Goal: Task Accomplishment & Management: Manage account settings

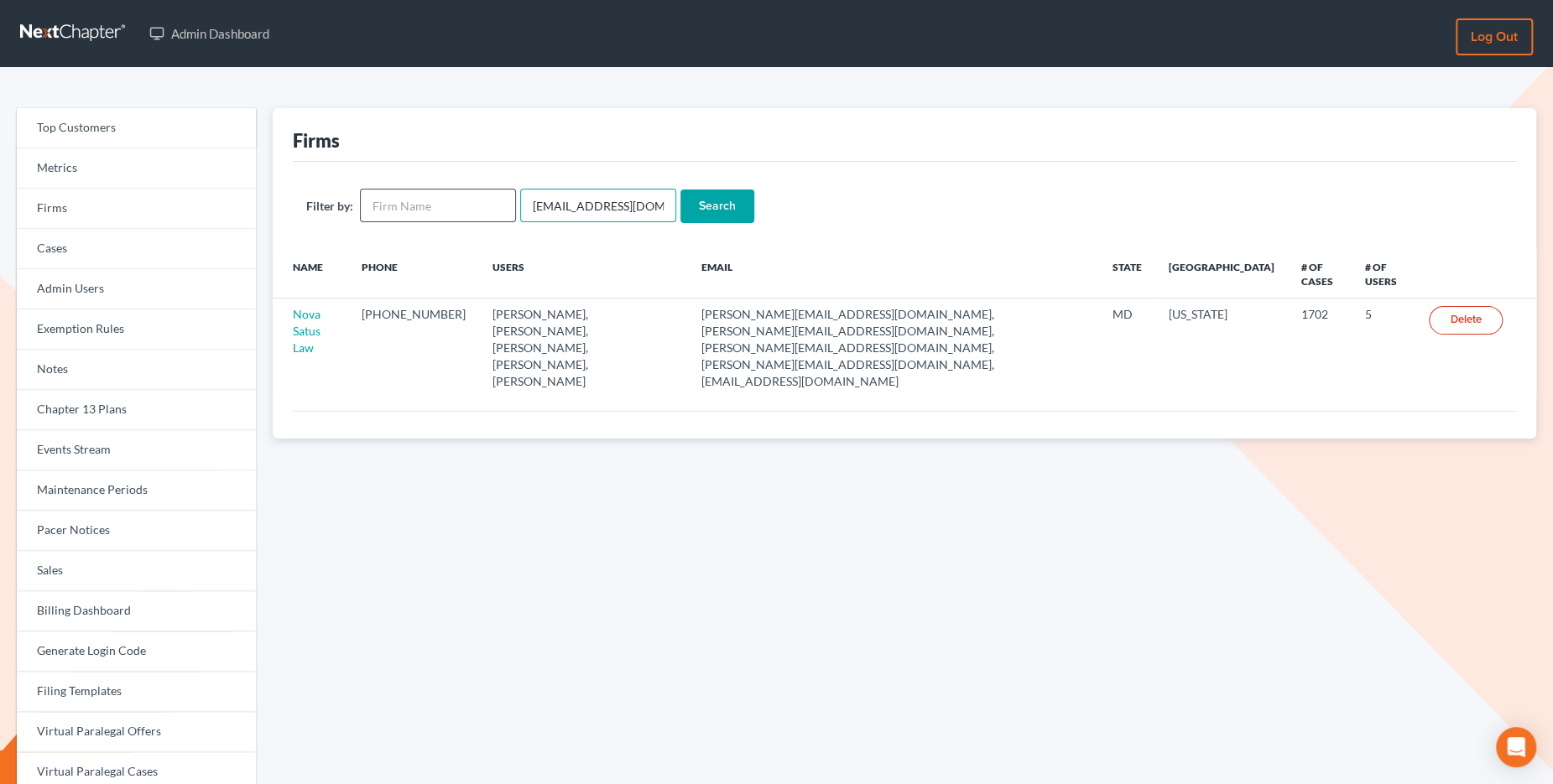
drag, startPoint x: 661, startPoint y: 204, endPoint x: 508, endPoint y: 191, distance: 153.6
click at [508, 191] on form "Filter by: emabuena@gmail.com Search" at bounding box center [904, 206] width 1196 height 34
paste input "SALLYE HIGGIN"
click at [571, 205] on input "SALLYE HIGGIN" at bounding box center [597, 205] width 156 height 34
type input "SALLYEHIGGIN"
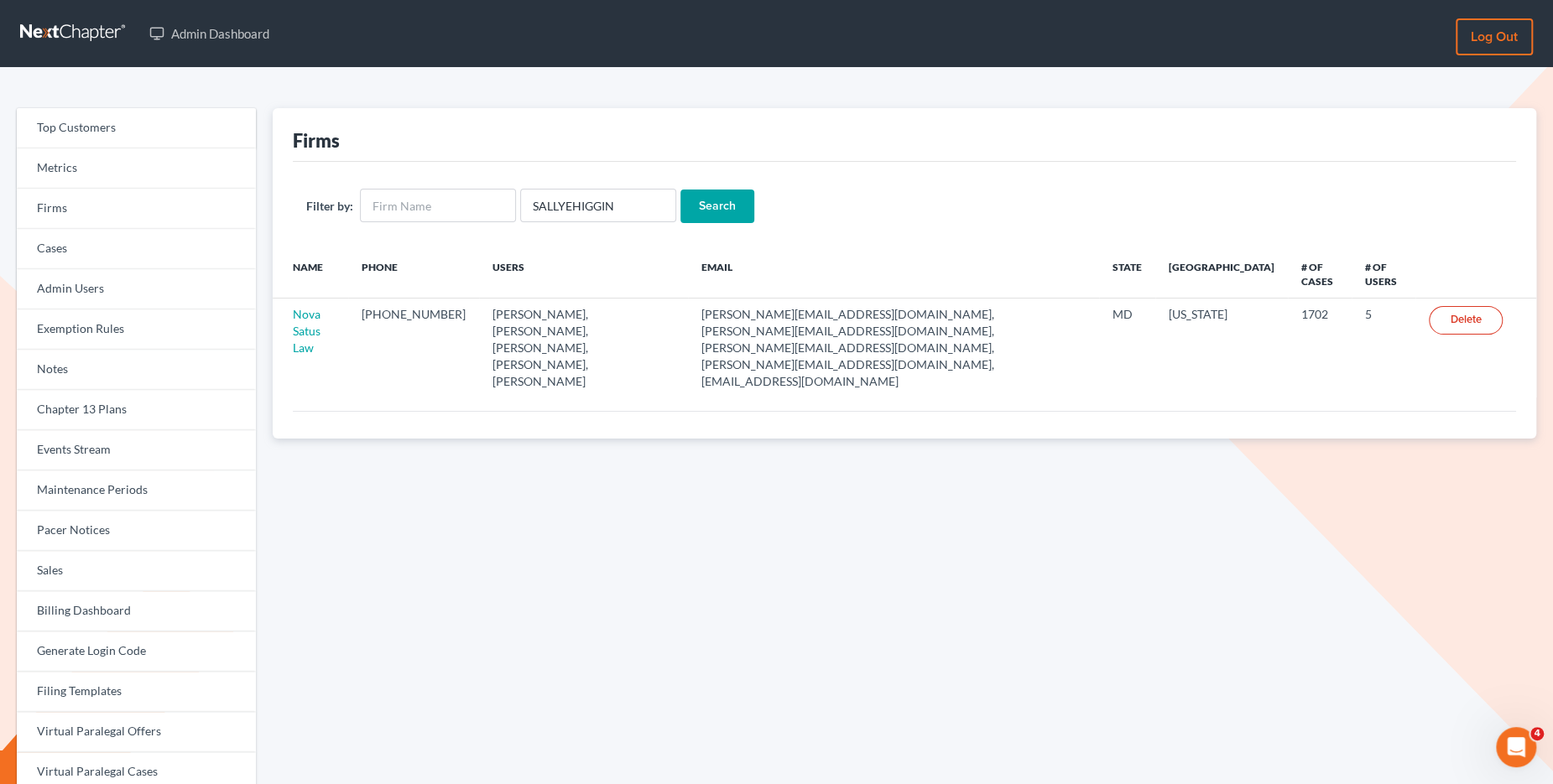
click at [699, 208] on input "Search" at bounding box center [717, 206] width 74 height 34
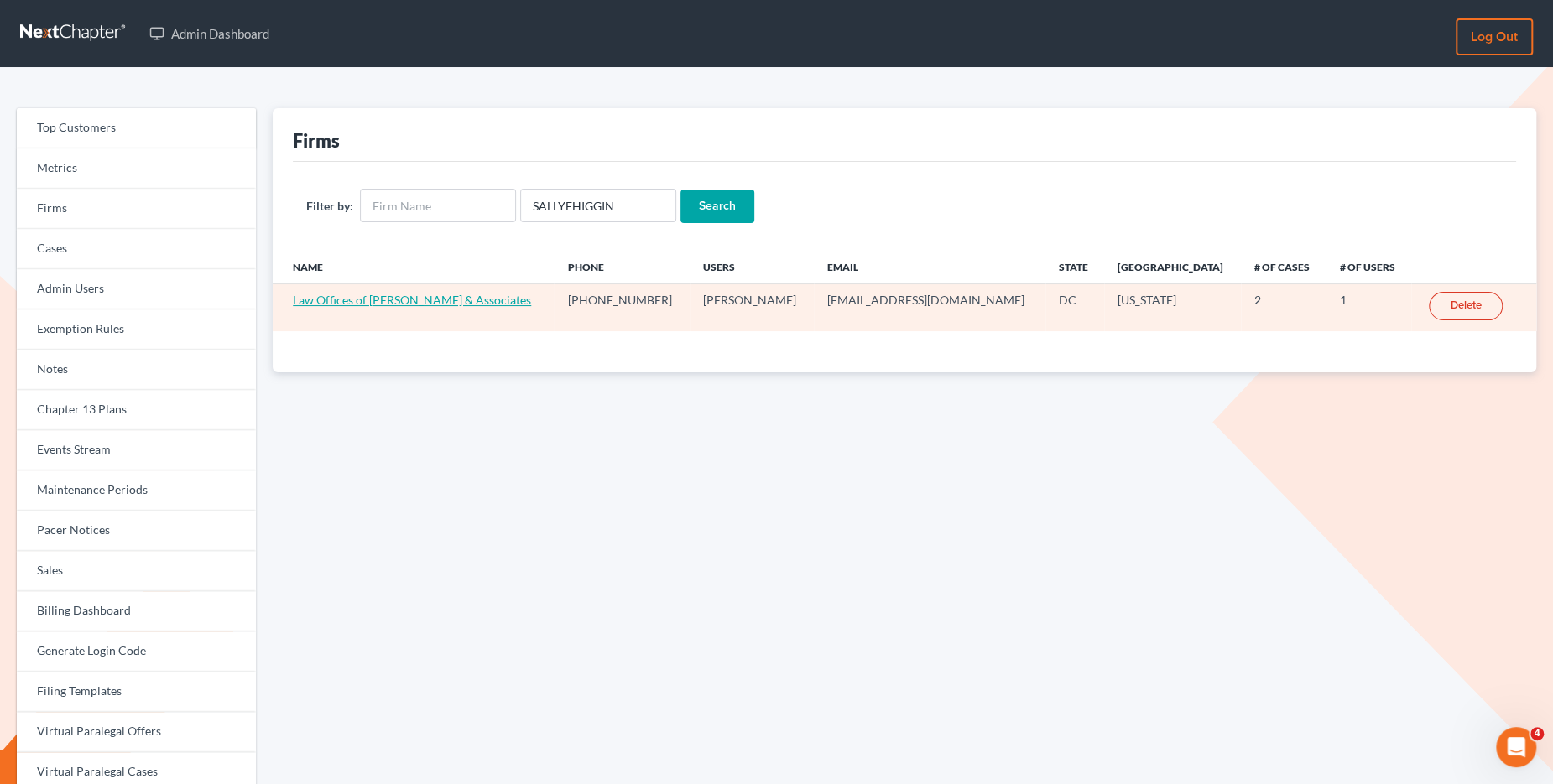
click at [458, 294] on link "Law Offices of [PERSON_NAME] & Associates" at bounding box center [412, 300] width 238 height 15
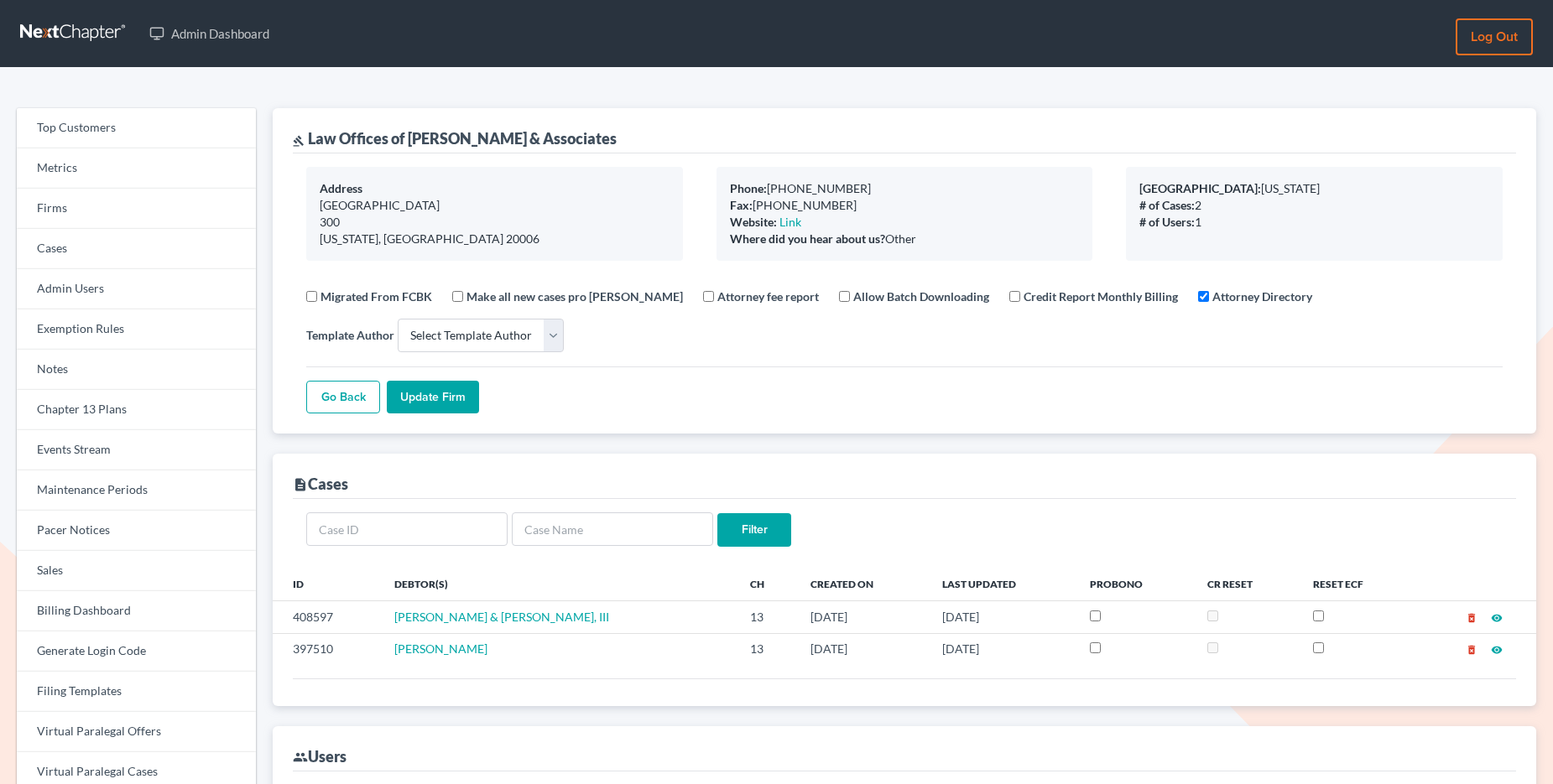
select select
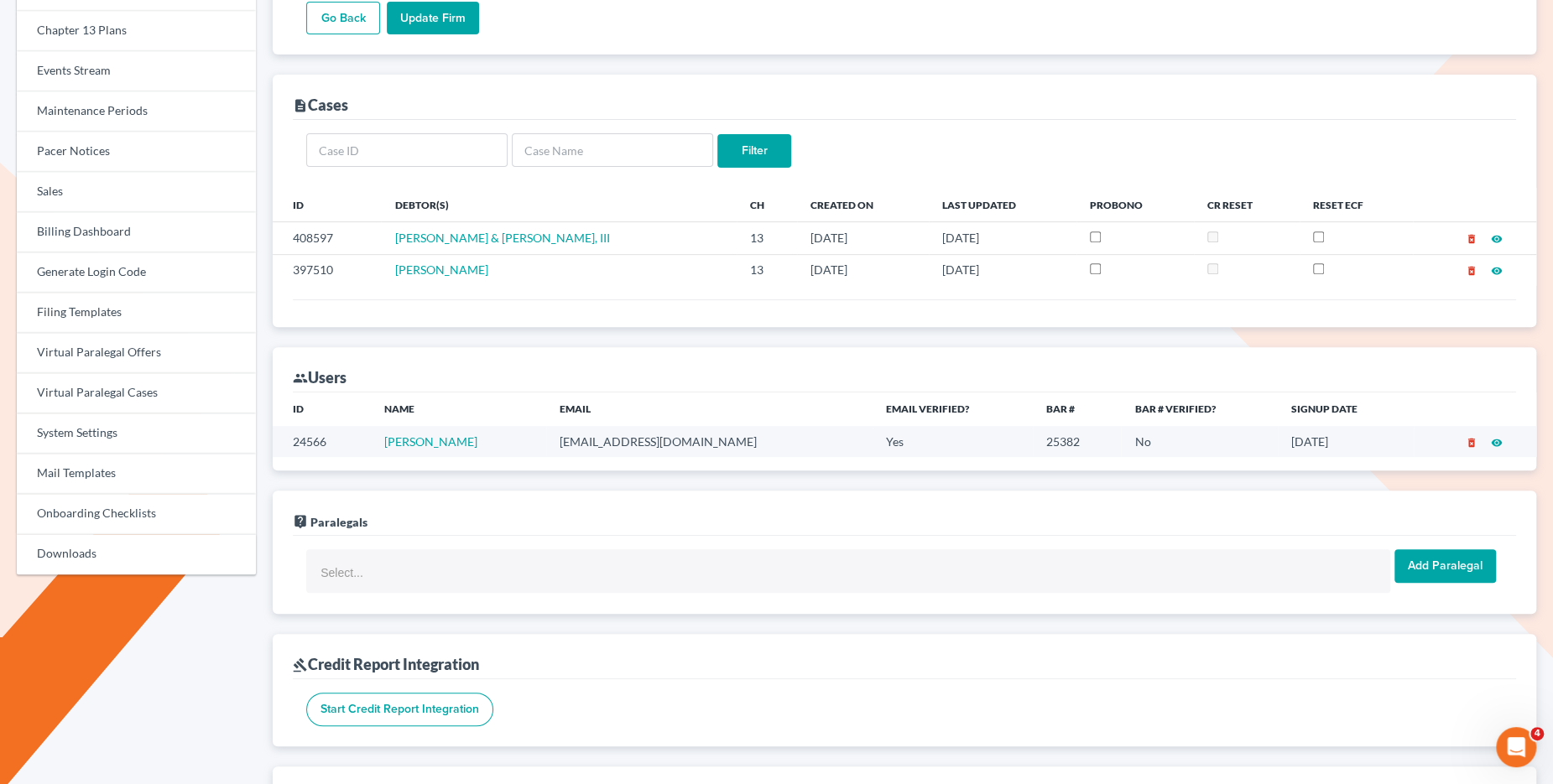
scroll to position [337, 0]
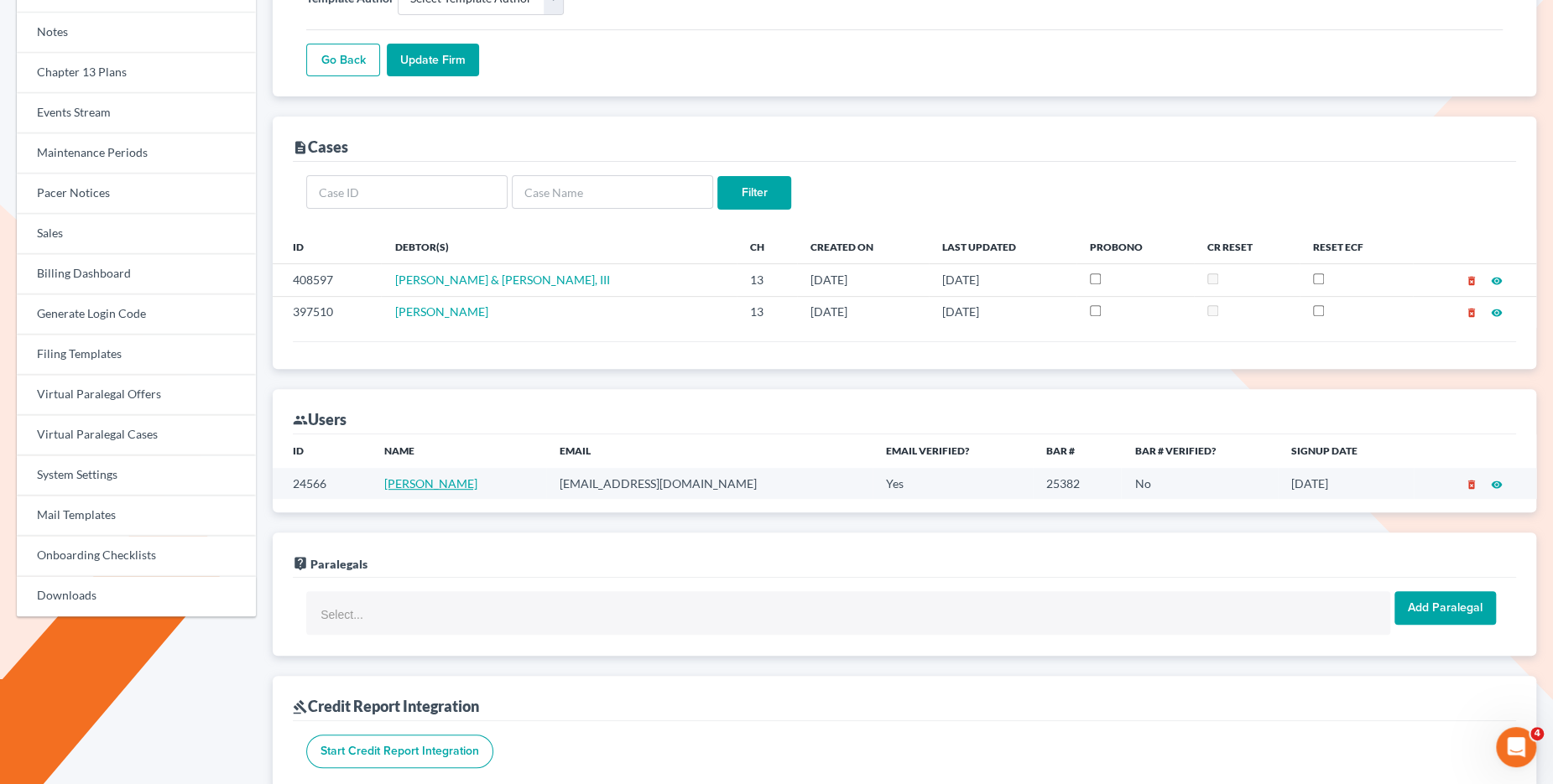
click at [456, 476] on link "Sallye Higgin" at bounding box center [431, 483] width 93 height 15
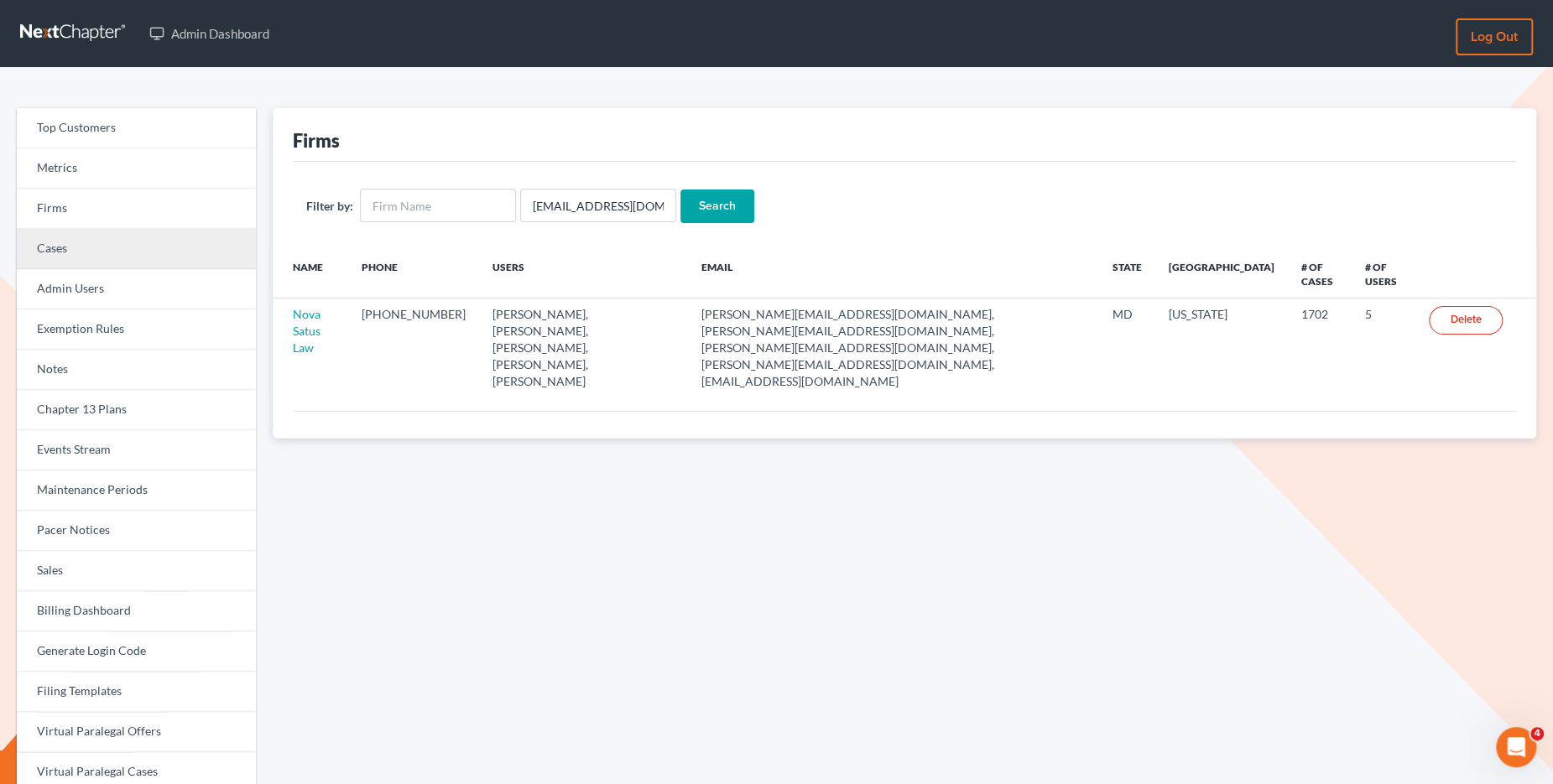
scroll to position [3, 0]
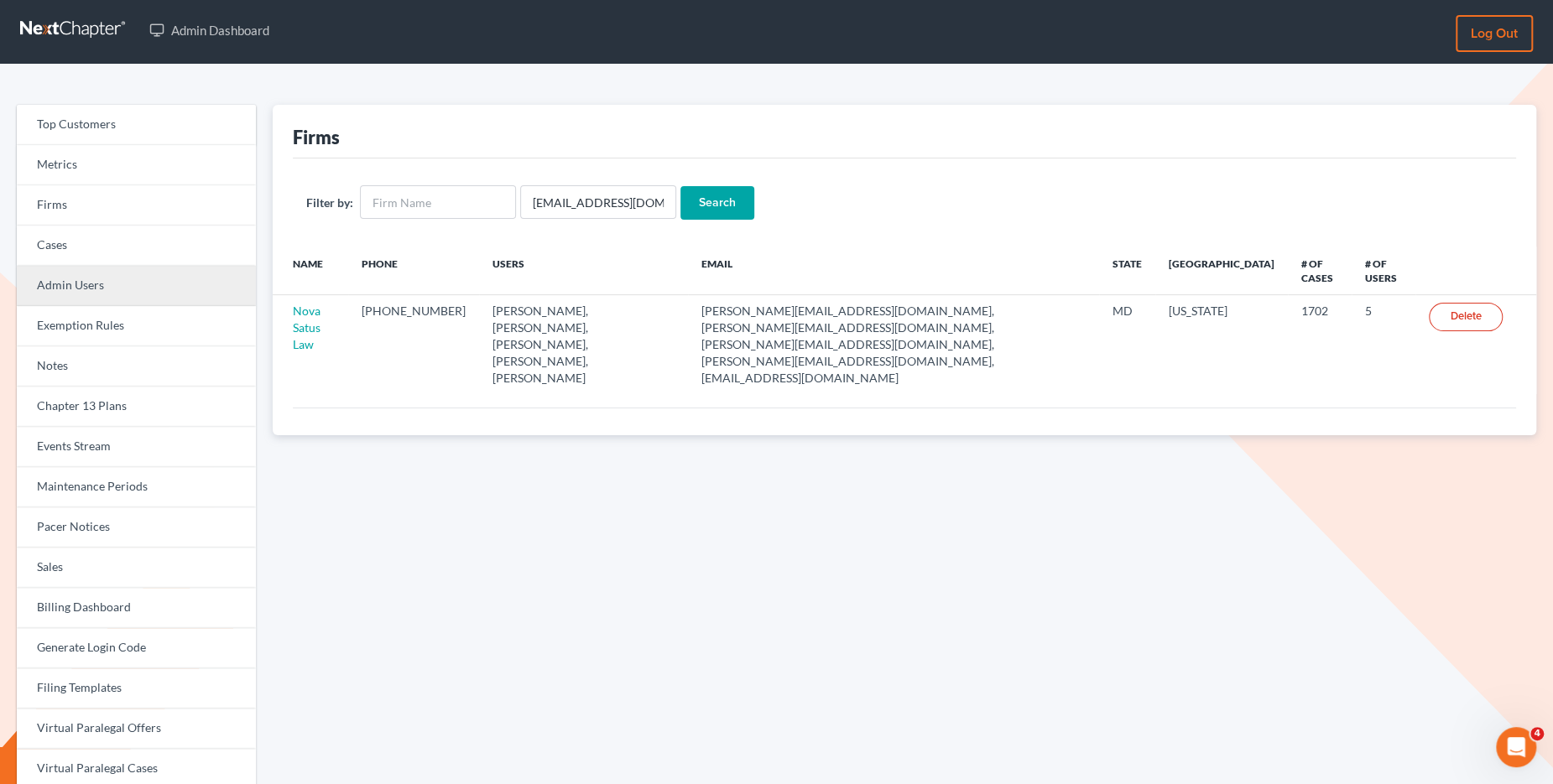
click at [140, 279] on link "Admin Users" at bounding box center [135, 286] width 239 height 40
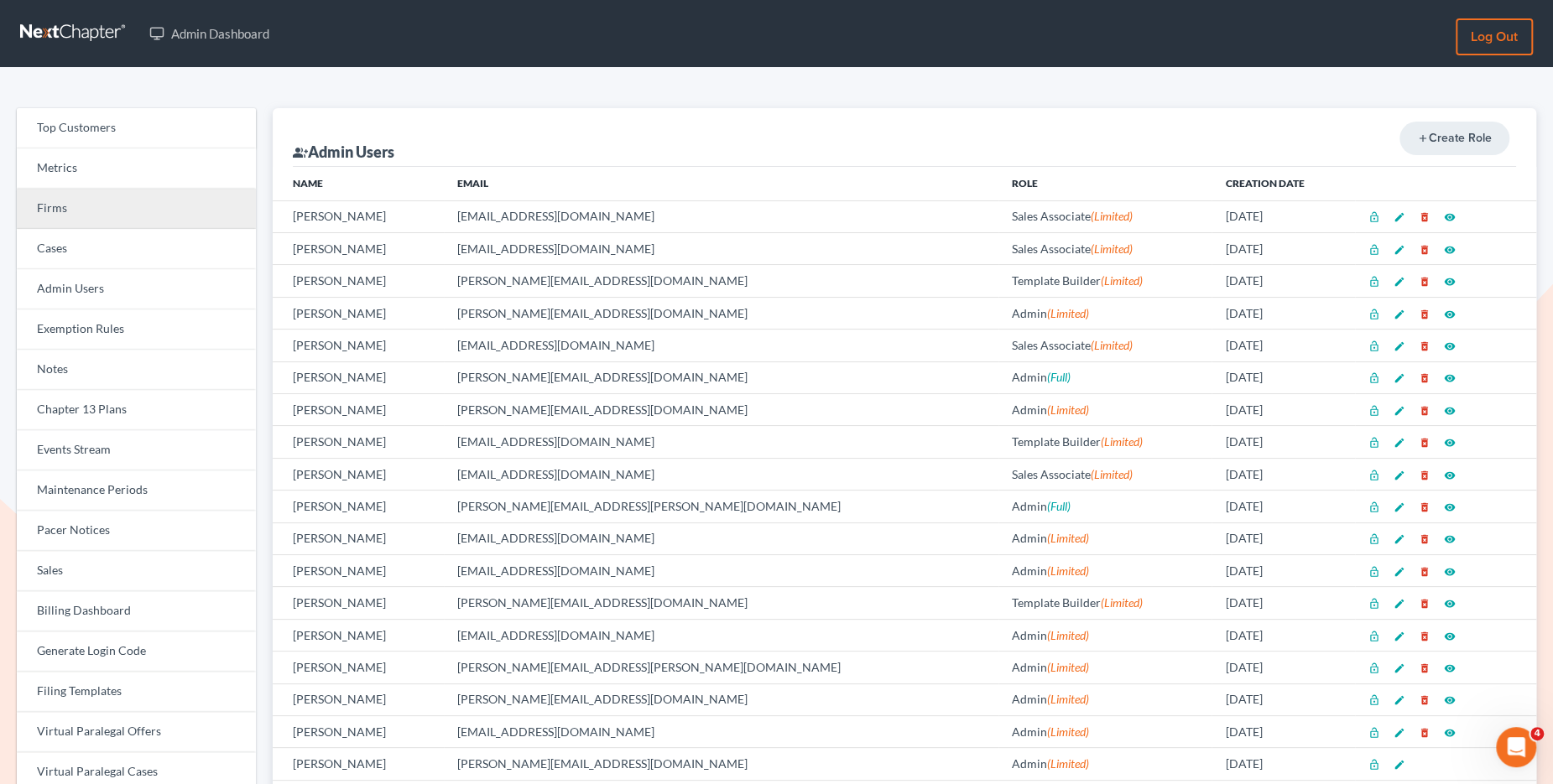
click at [116, 206] on link "Firms" at bounding box center [135, 208] width 239 height 40
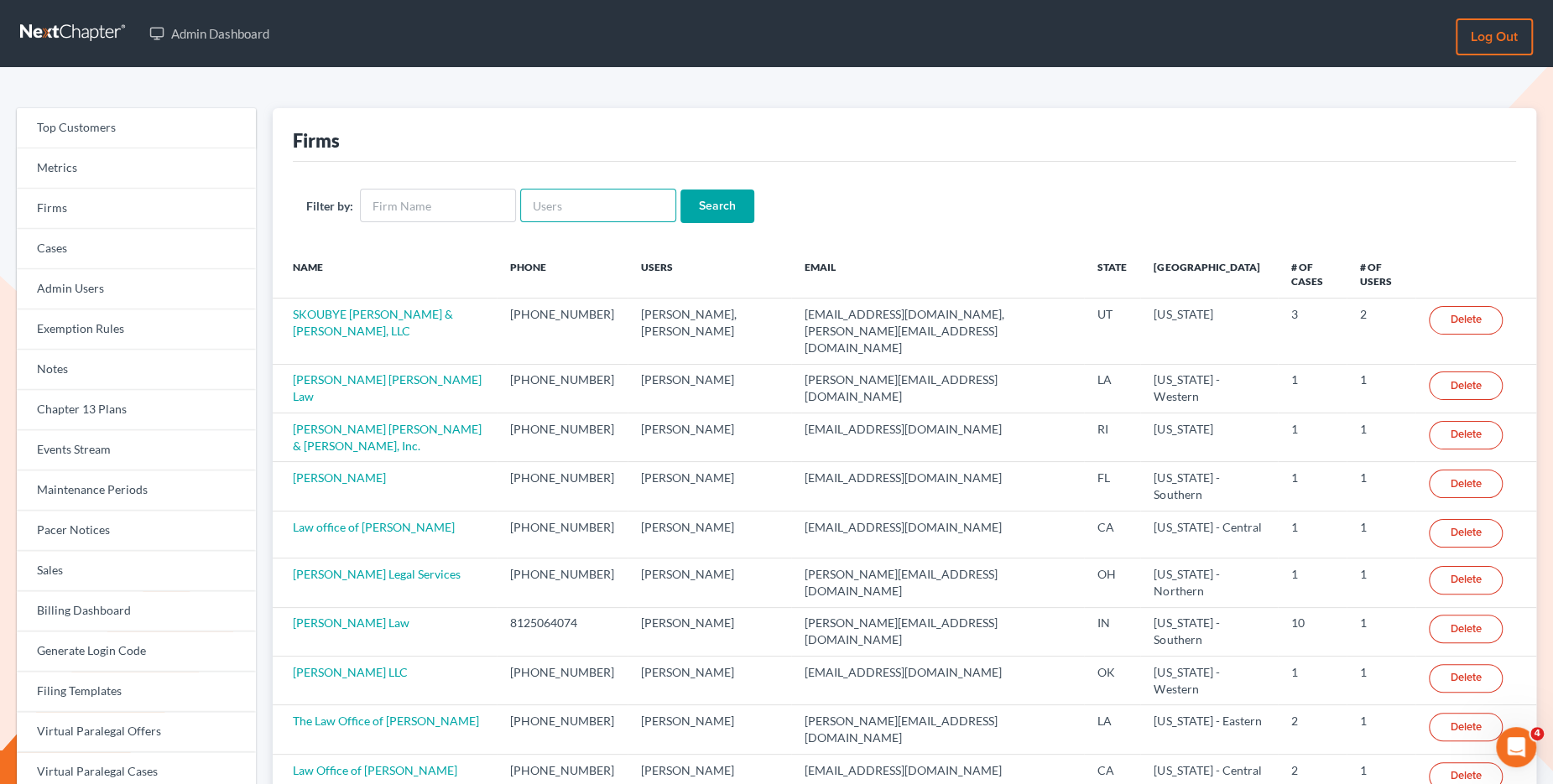
click at [561, 202] on input "text" at bounding box center [597, 205] width 156 height 34
paste input "[PERSON_NAME]"
type input "[PERSON_NAME]"
click at [680, 190] on input "Search" at bounding box center [717, 206] width 74 height 34
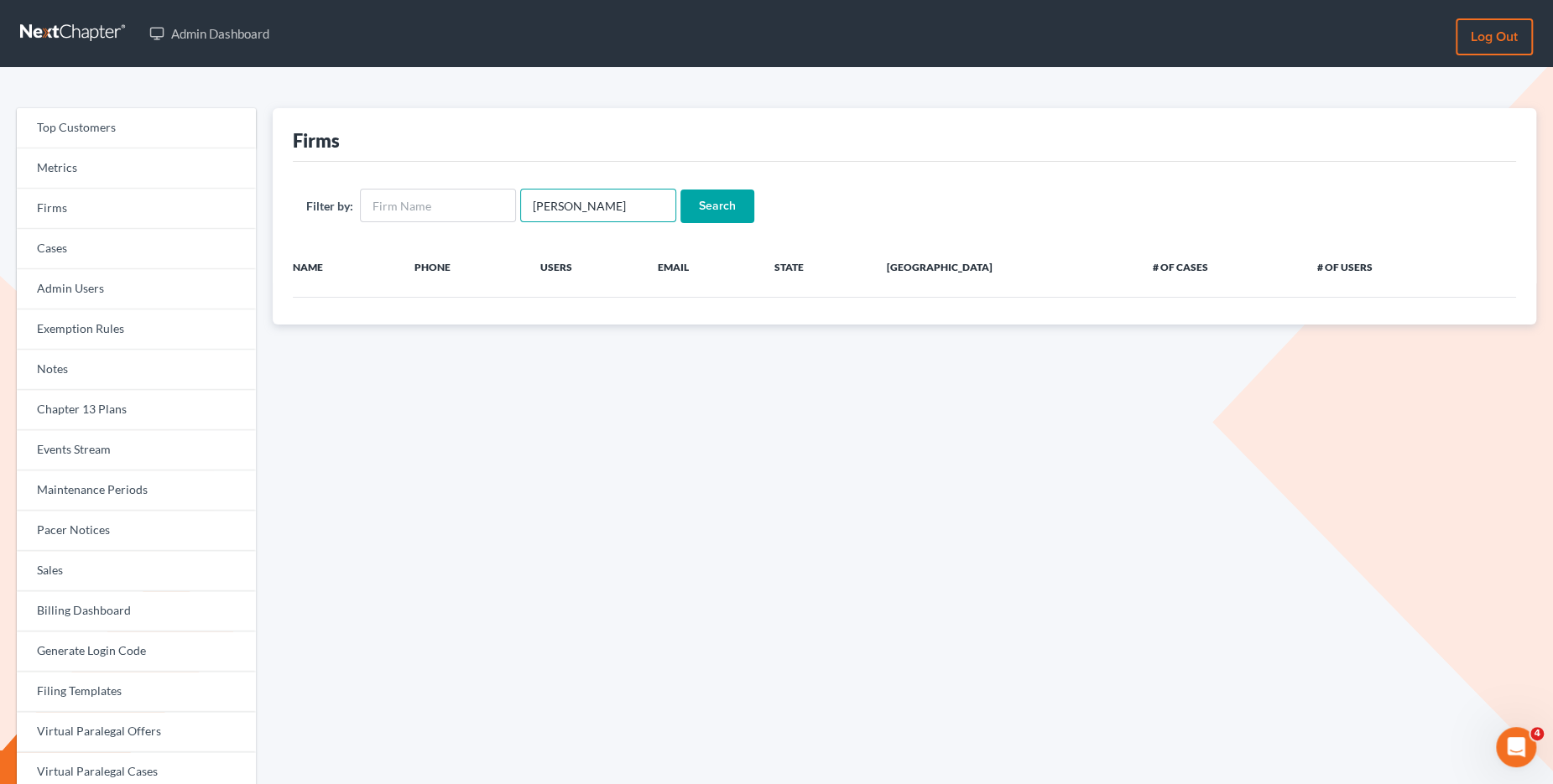
click at [627, 206] on input "SALLYE HIGGIN" at bounding box center [597, 205] width 156 height 34
click at [571, 209] on input "SALLYE HIGGIN" at bounding box center [597, 205] width 156 height 34
type input "SALLYEHIGGIN"
click at [708, 202] on input "Search" at bounding box center [717, 206] width 74 height 34
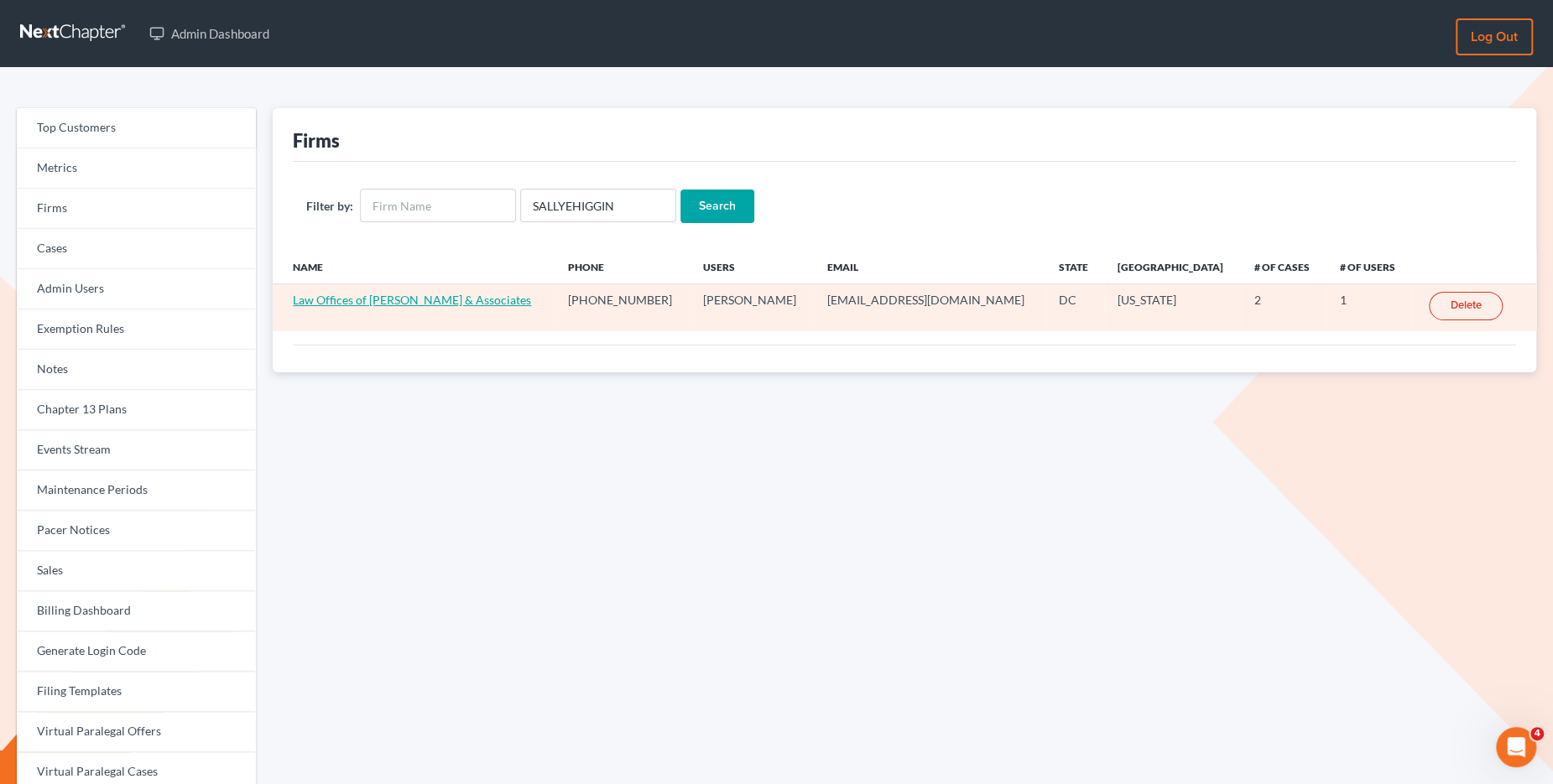
click at [459, 297] on link "Law Offices of Sallye A Higgin & Associates" at bounding box center [412, 300] width 238 height 15
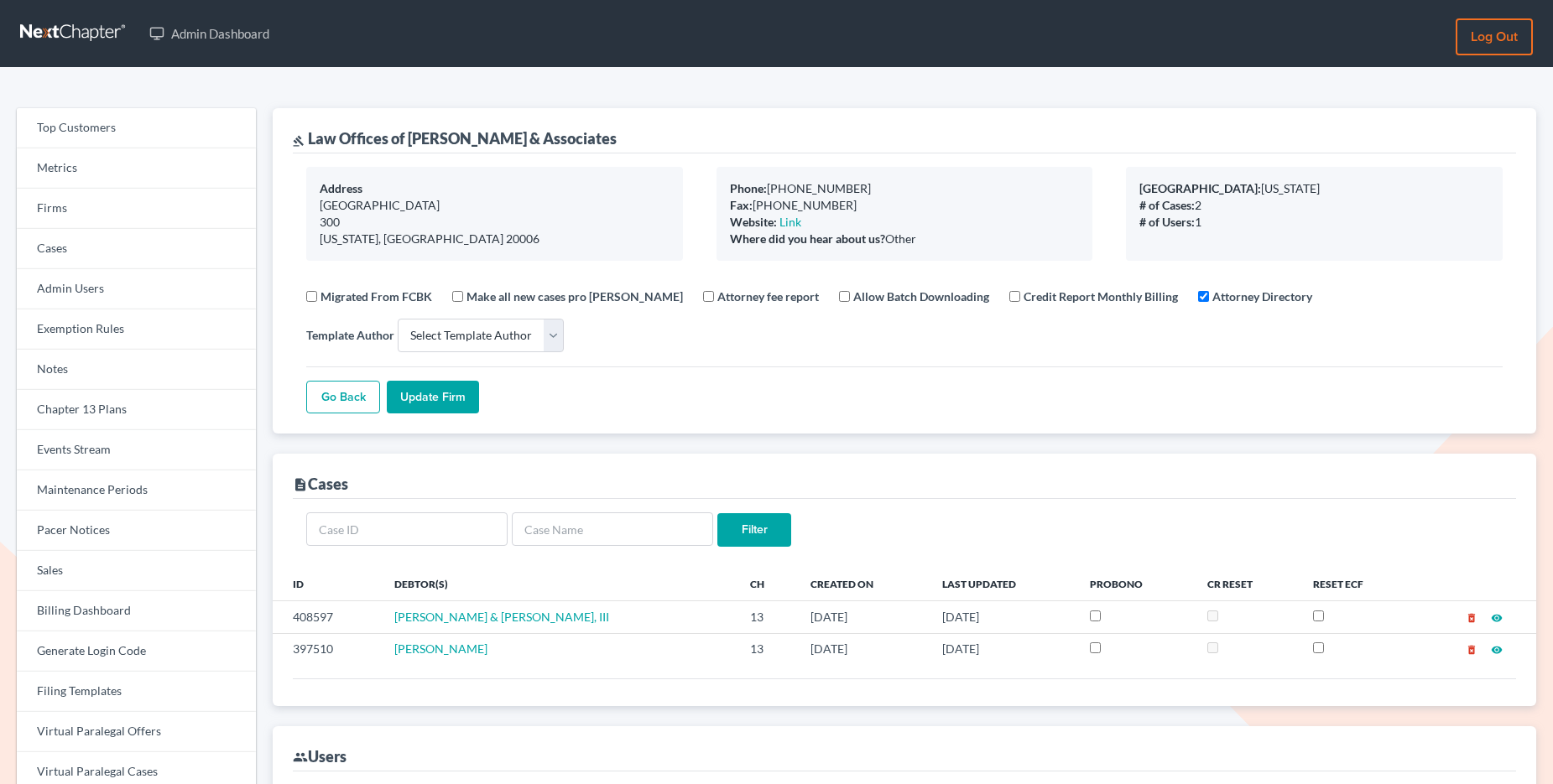
select select
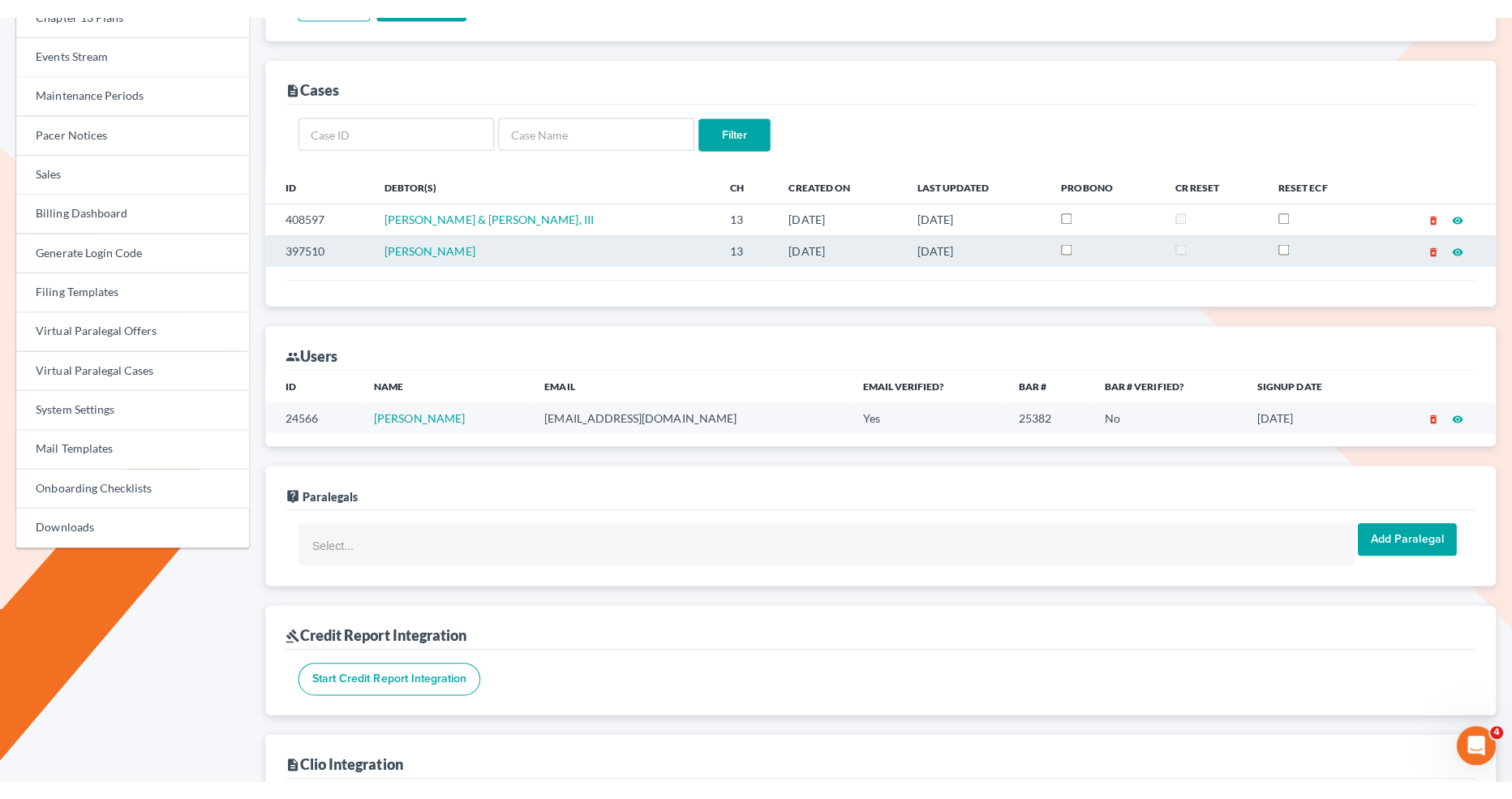
scroll to position [352, 0]
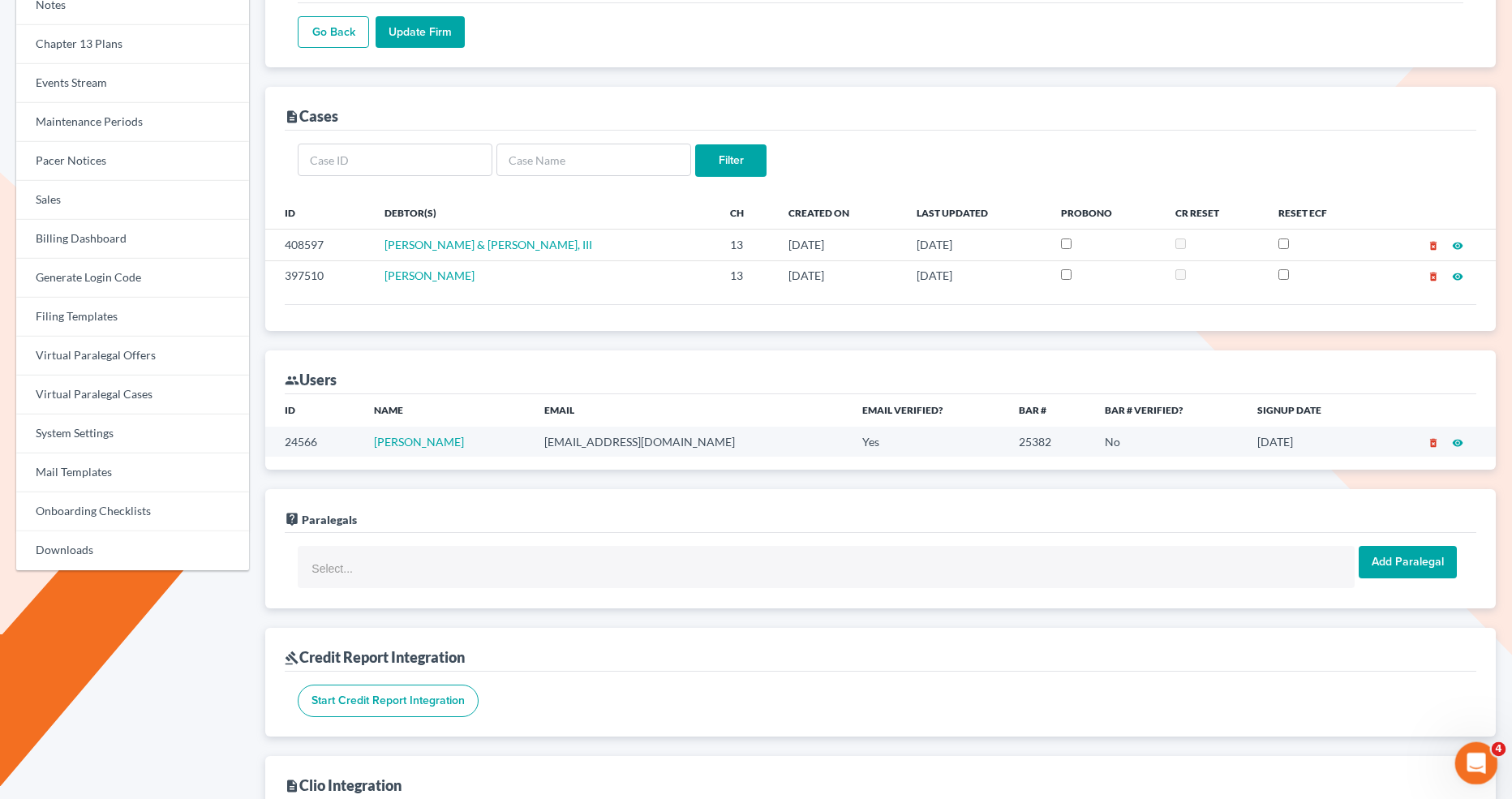
click at [1460, 757] on div "Open Intercom Messenger" at bounding box center [1474, 761] width 53 height 53
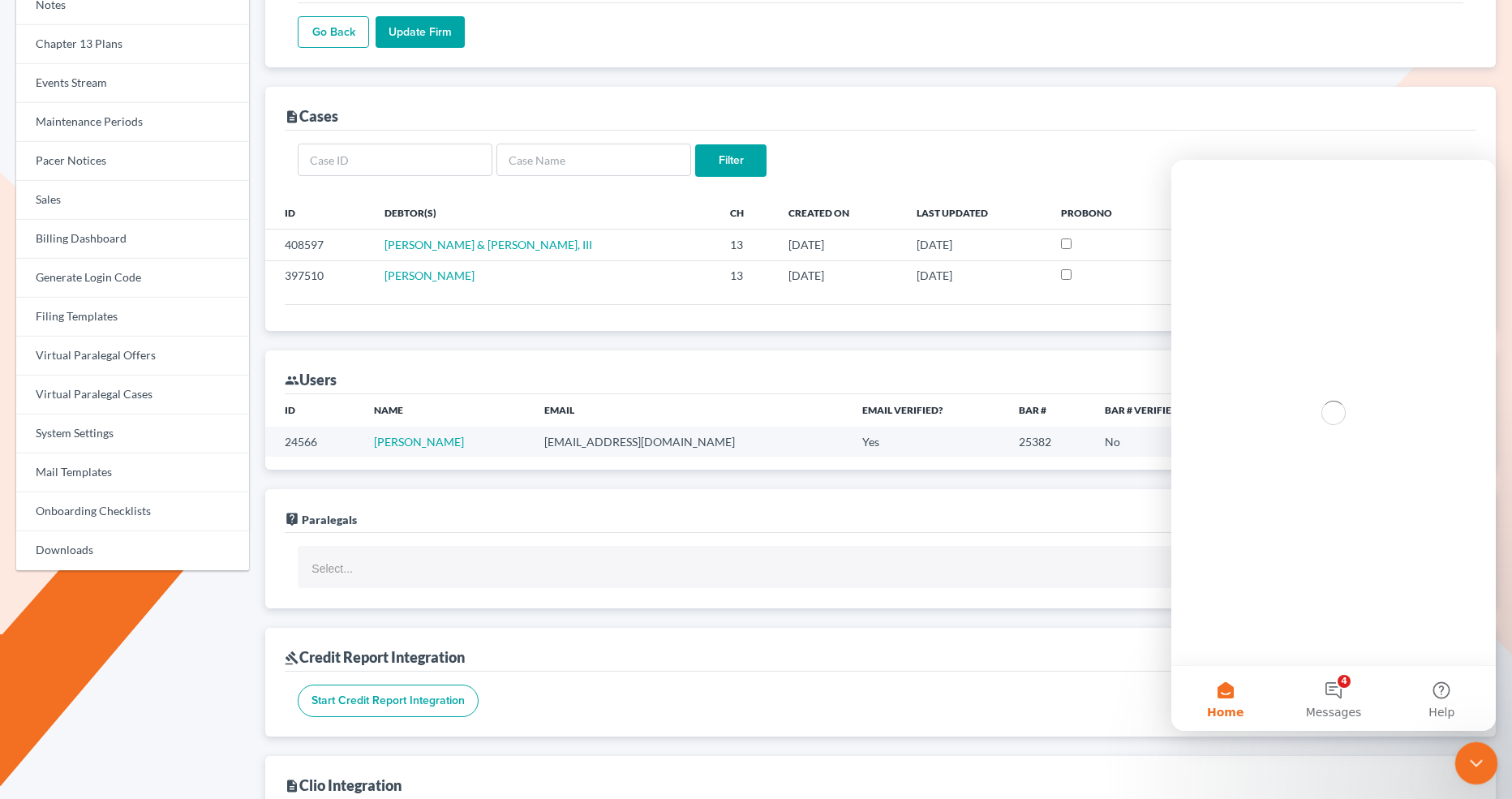
scroll to position [0, 0]
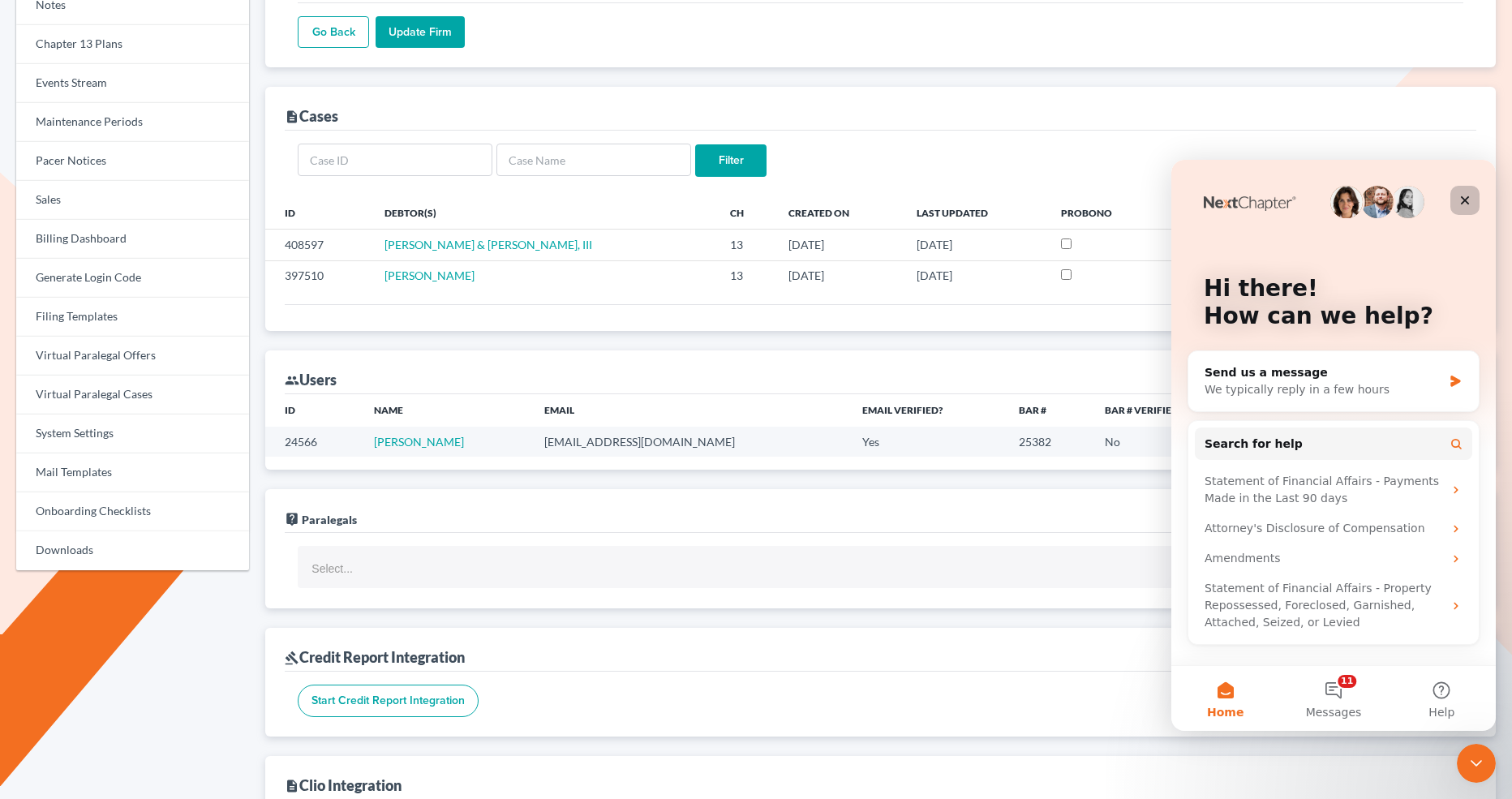
click at [1472, 197] on div "Close" at bounding box center [1464, 200] width 29 height 29
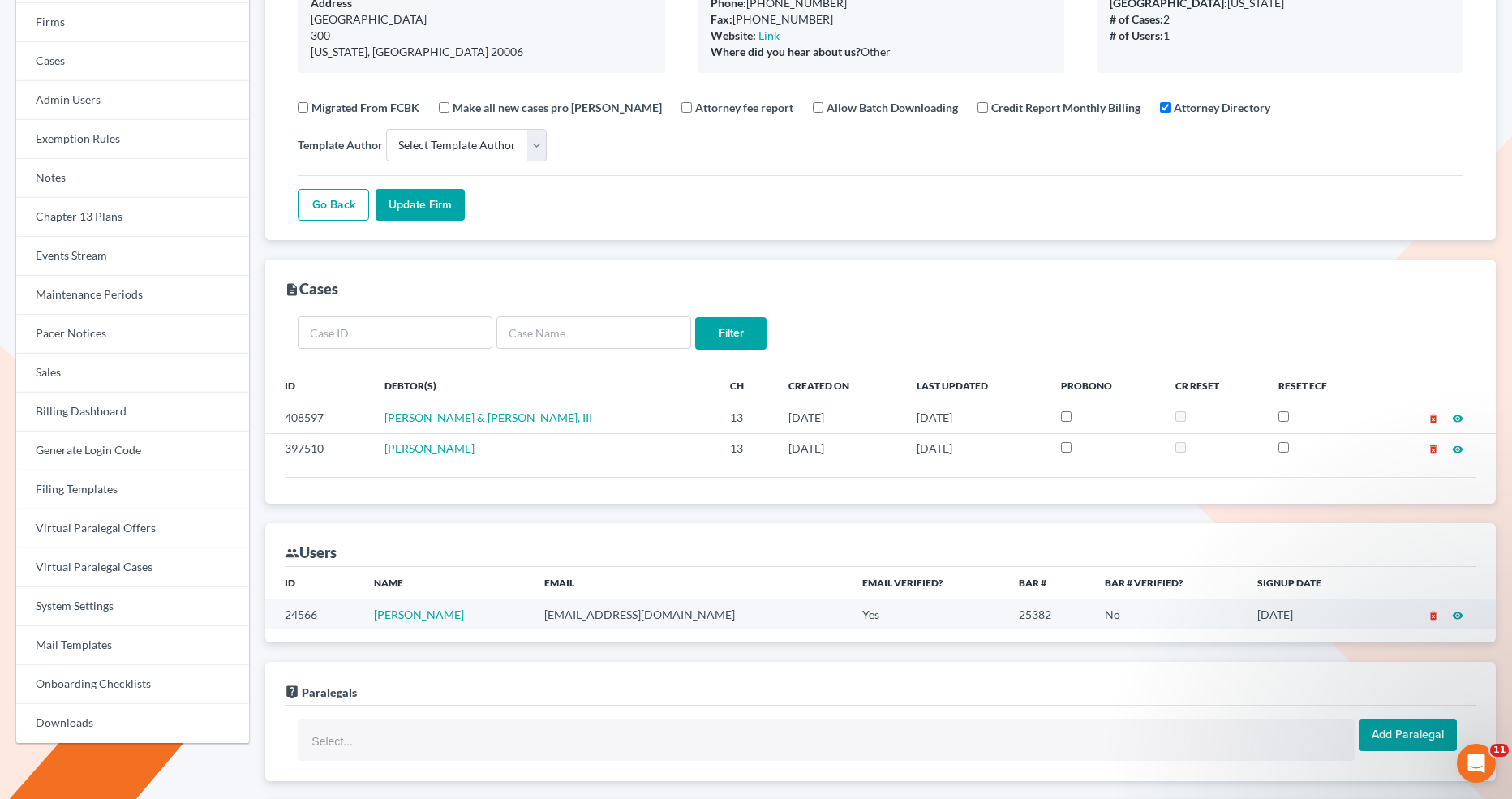
scroll to position [173, 0]
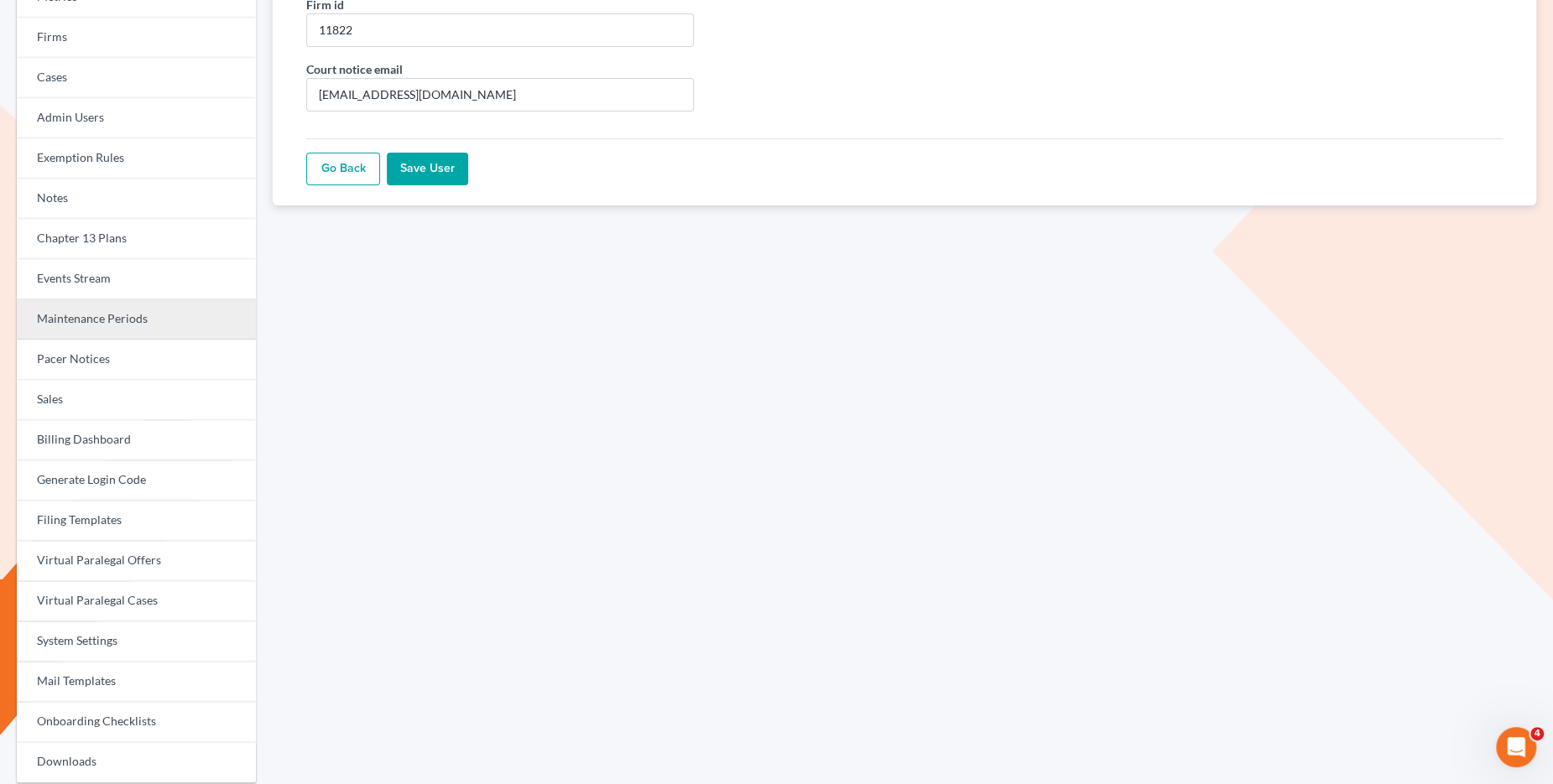
scroll to position [172, 0]
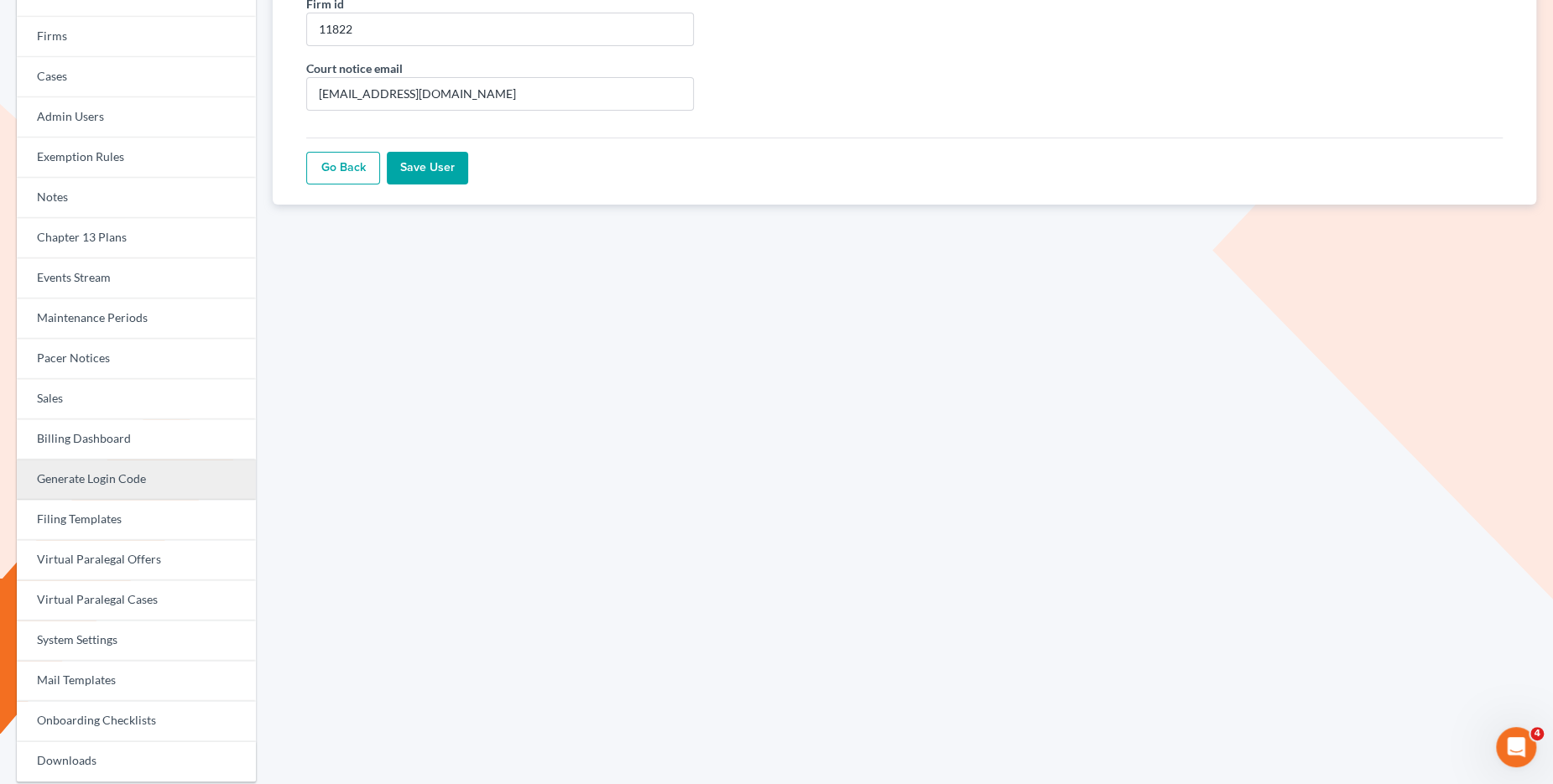
click at [167, 484] on link "Generate Login Code" at bounding box center [135, 479] width 239 height 40
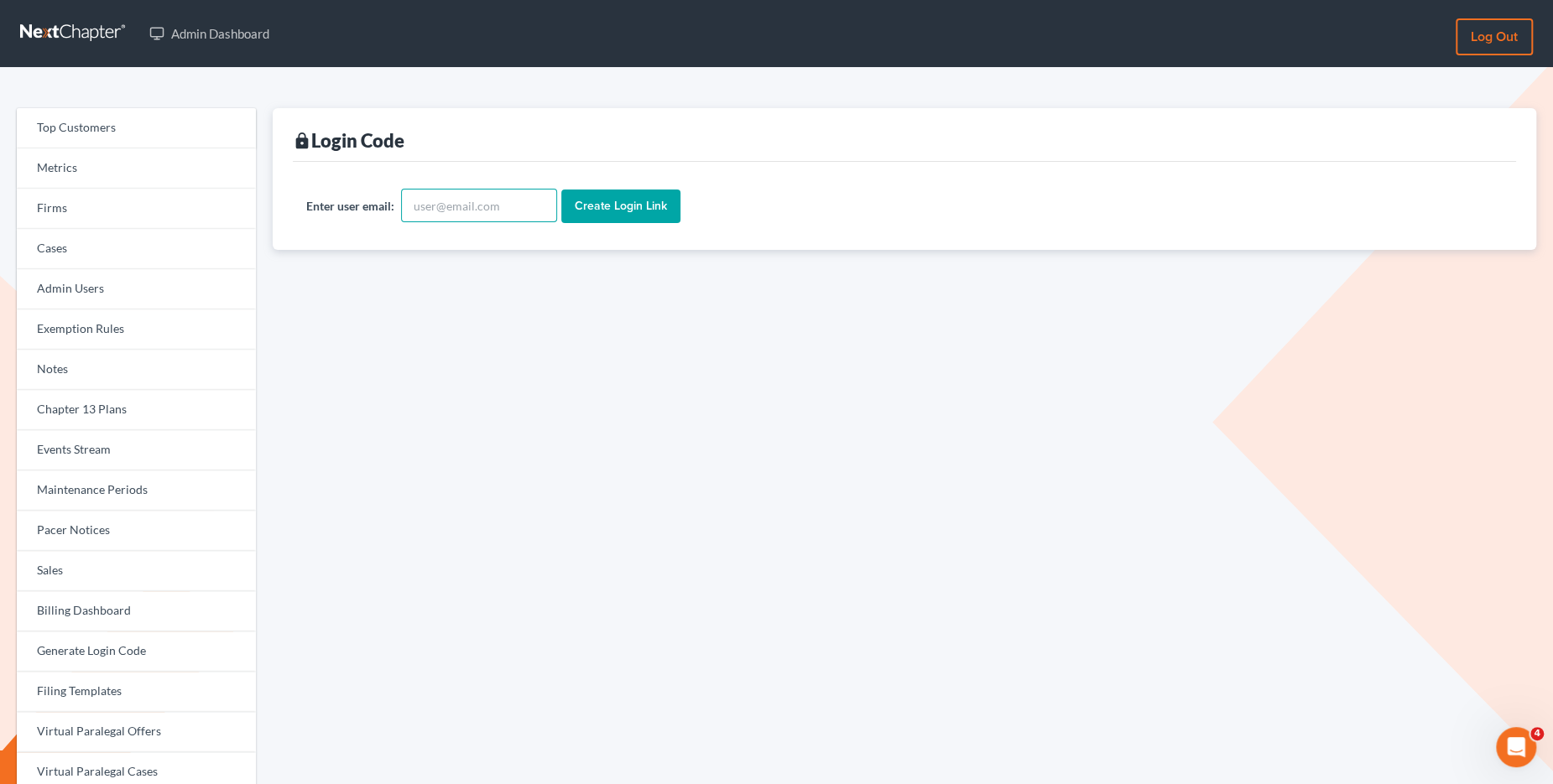
click at [430, 207] on input "text" at bounding box center [478, 205] width 156 height 34
paste input "56sooner@gmail.com"
drag, startPoint x: 430, startPoint y: 202, endPoint x: 387, endPoint y: 204, distance: 43.0
click at [387, 204] on div "Enter user email: 56sooner@gmail.com" at bounding box center [431, 205] width 251 height 34
type input "56sooner@gmail.com"
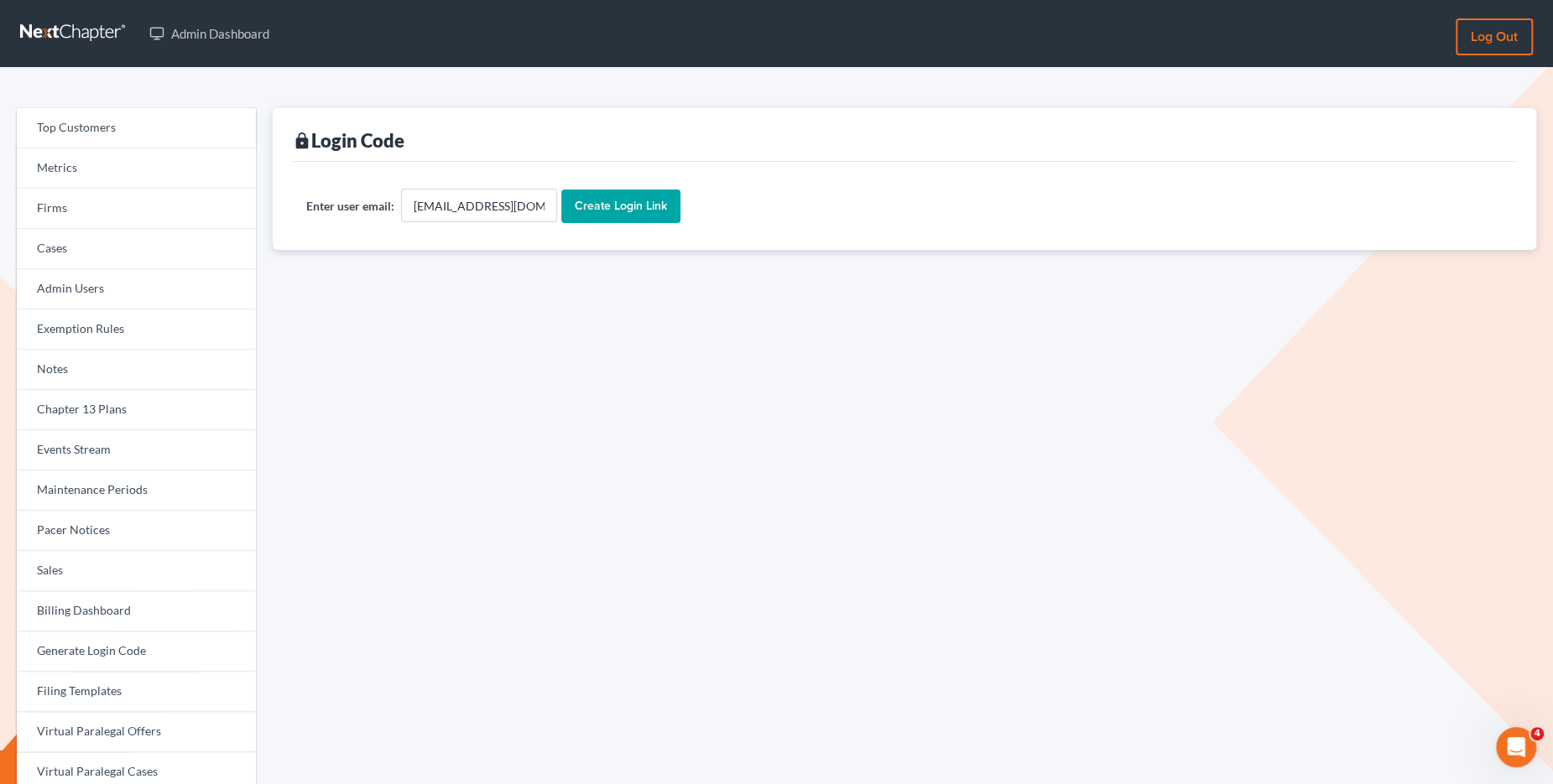
click at [611, 212] on input "Create Login Link" at bounding box center [621, 206] width 119 height 34
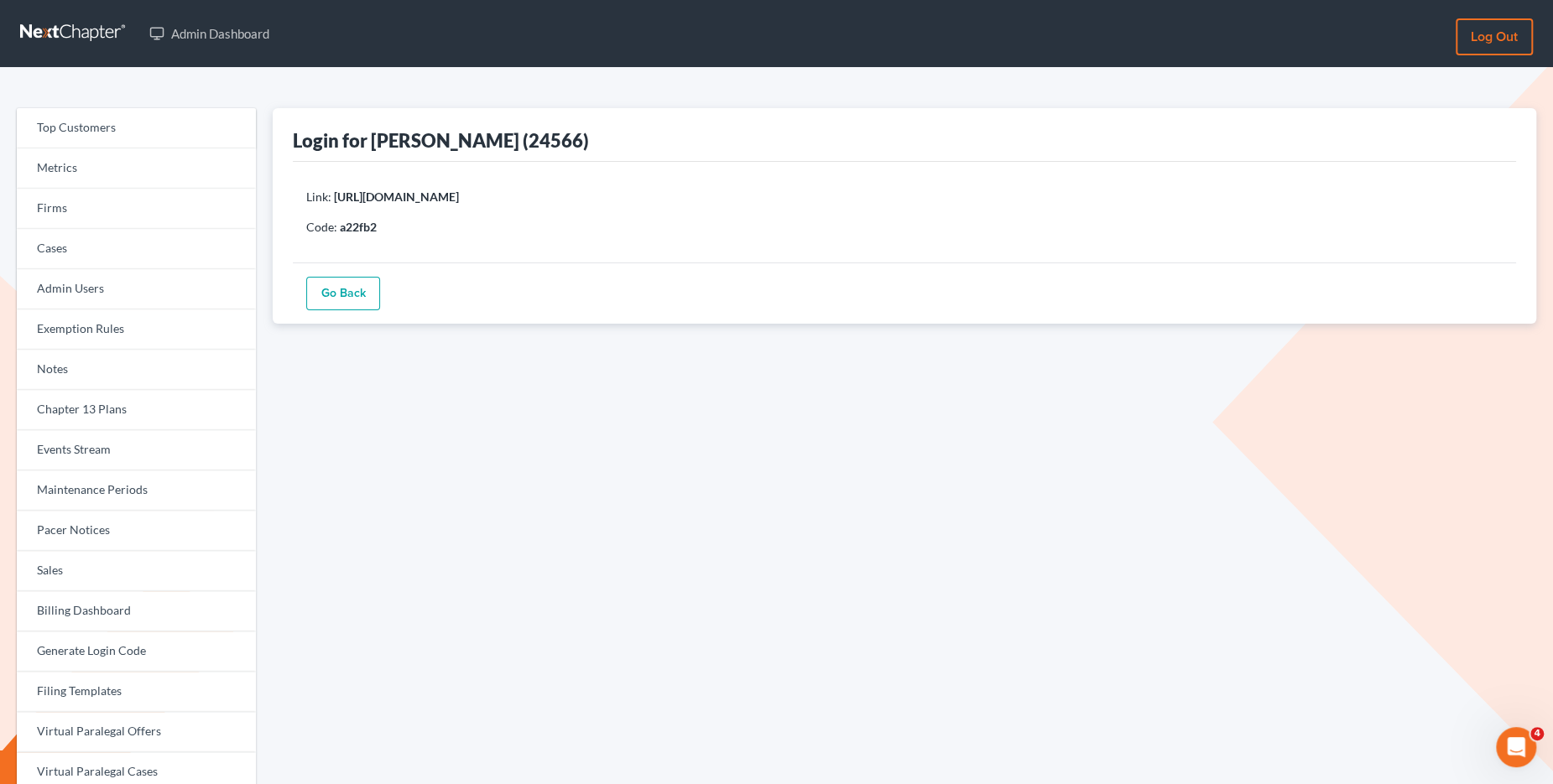
click at [871, 203] on p "Link: https://app.nextchapterbk.com/sign_in_attempts/YkxhZUorMTc3WmVCSEM5S1BVU0…" at bounding box center [904, 196] width 1196 height 16
drag, startPoint x: 889, startPoint y: 199, endPoint x: 333, endPoint y: 194, distance: 556.0
click at [333, 194] on p "Link: https://app.nextchapterbk.com/sign_in_attempts/YkxhZUorMTc3WmVCSEM5S1BVU0…" at bounding box center [904, 196] width 1196 height 16
click at [876, 180] on div "Link: https://app.nextchapterbk.com/sign_in_attempts/YkxhZUorMTc3WmVCSEM5S1BVU0…" at bounding box center [904, 212] width 1223 height 101
drag, startPoint x: 875, startPoint y: 195, endPoint x: 332, endPoint y: 198, distance: 543.0
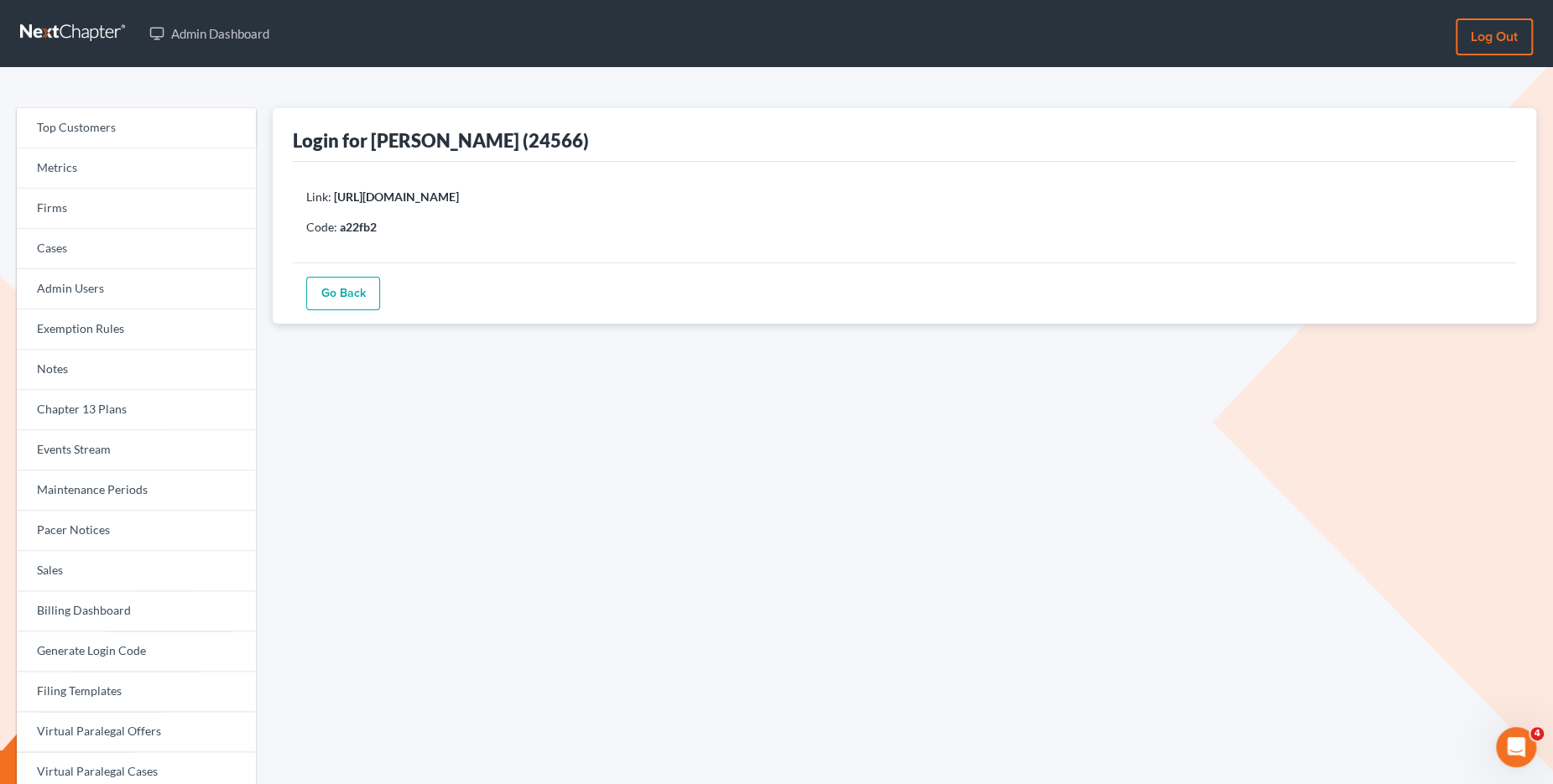
click at [332, 198] on p "Link: https://app.nextchapterbk.com/sign_in_attempts/YkxhZUorMTc3WmVCSEM5S1BVU0…" at bounding box center [904, 196] width 1196 height 16
copy b "https://app.nextchapterbk.com/sign_in_attempts/YkxhZUorMTc3WmVCSEM5S1BVU0xSUT09…"
click at [441, 228] on p "Code: a22fb2" at bounding box center [904, 227] width 1196 height 16
drag, startPoint x: 375, startPoint y: 225, endPoint x: 341, endPoint y: 225, distance: 34.0
click at [341, 225] on b "a22fb2" at bounding box center [358, 227] width 37 height 15
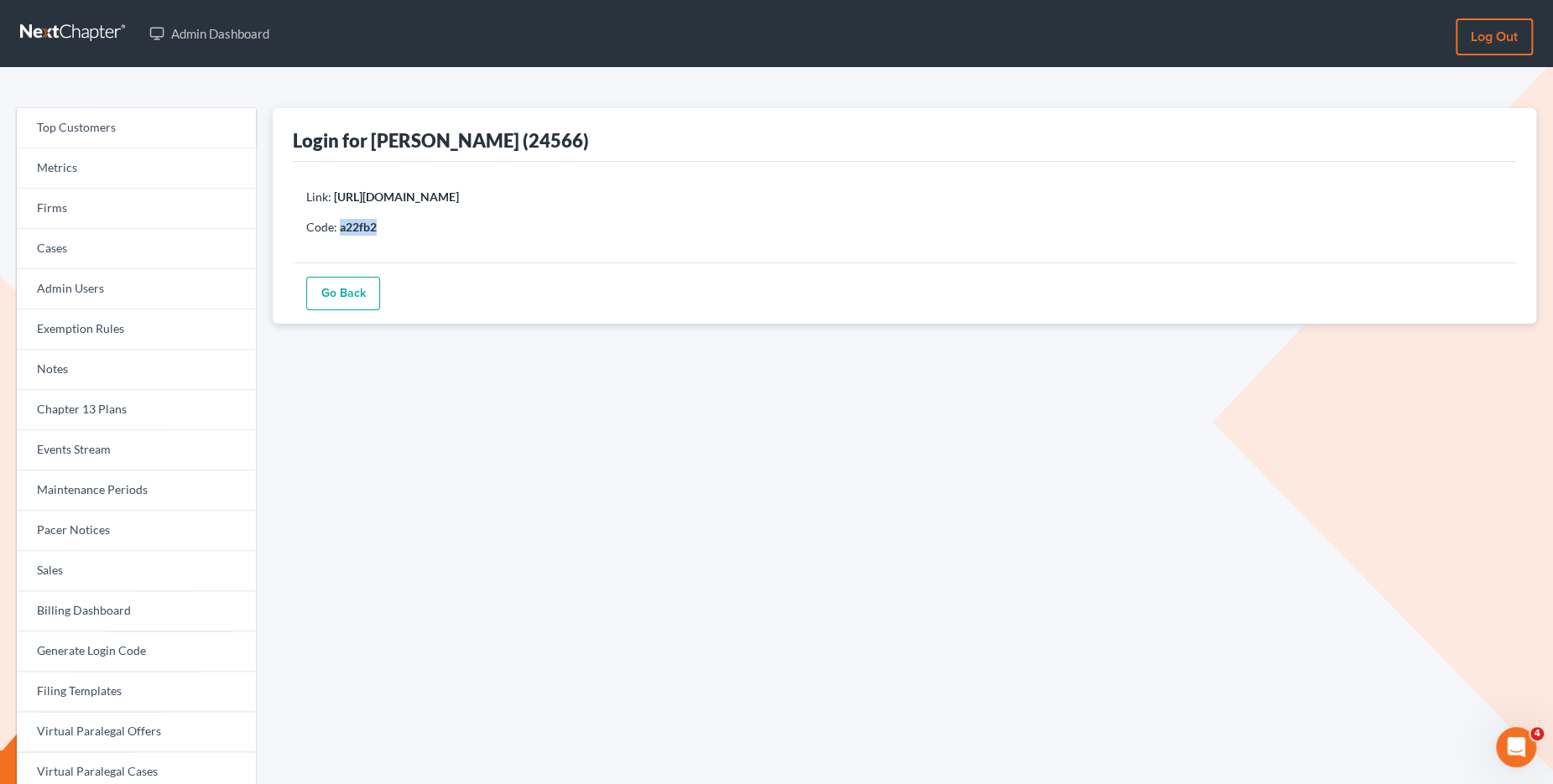
copy b "a22fb2"
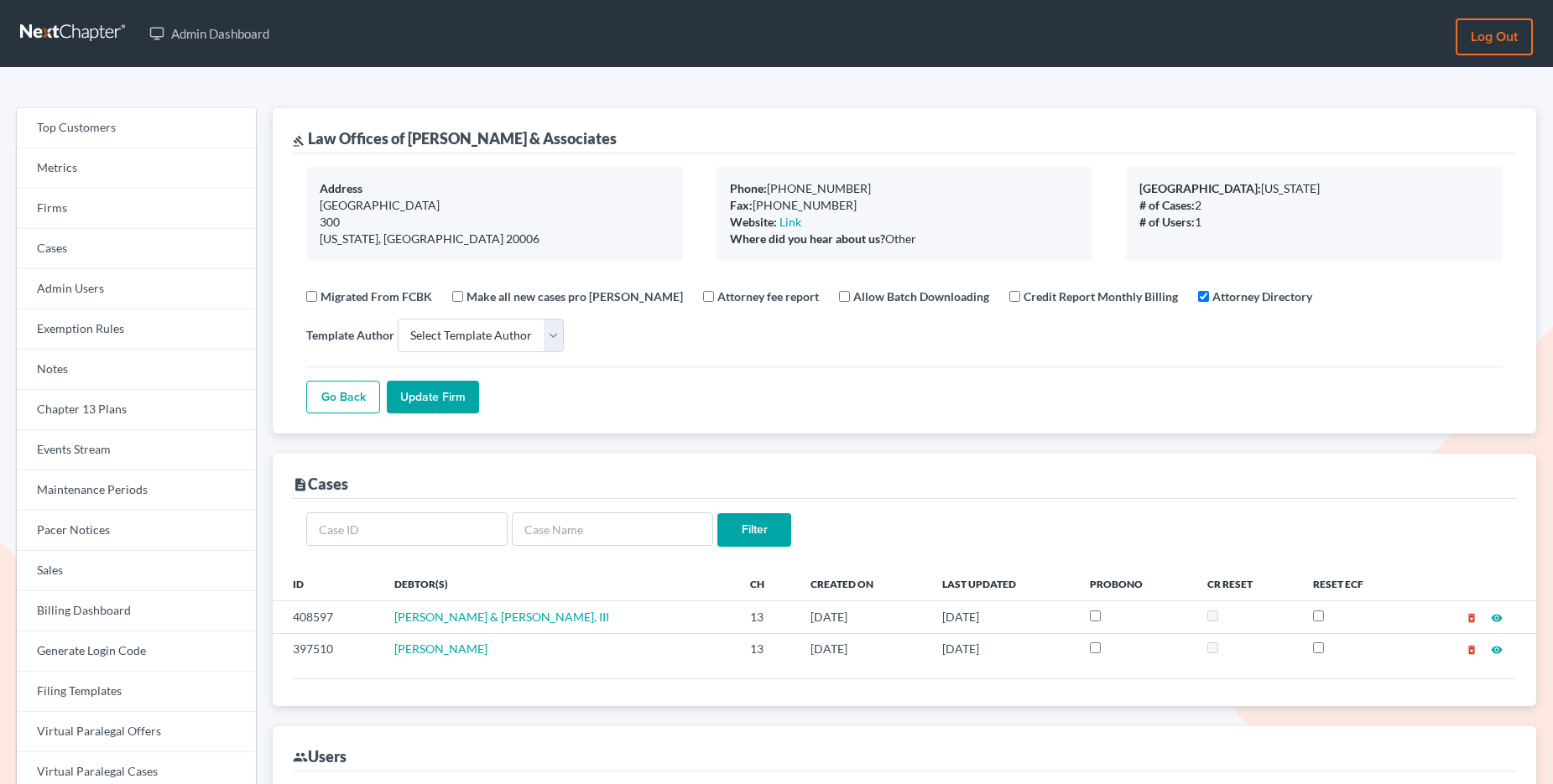
select select
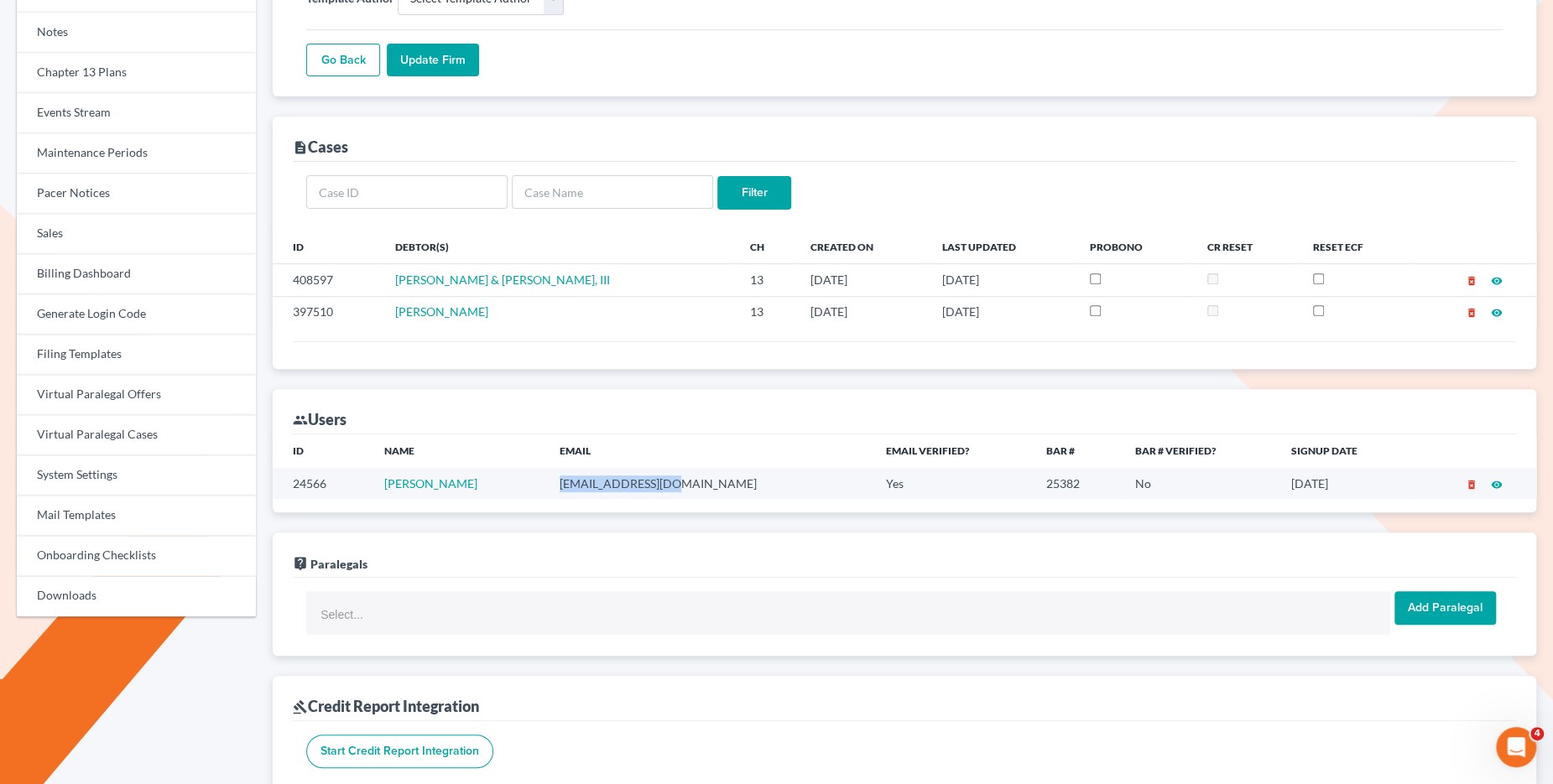
drag, startPoint x: 681, startPoint y: 483, endPoint x: 550, endPoint y: 483, distance: 131.0
click at [550, 483] on td "56sooner@gmail.com" at bounding box center [710, 483] width 327 height 31
copy td "56sooner@gmail.com"
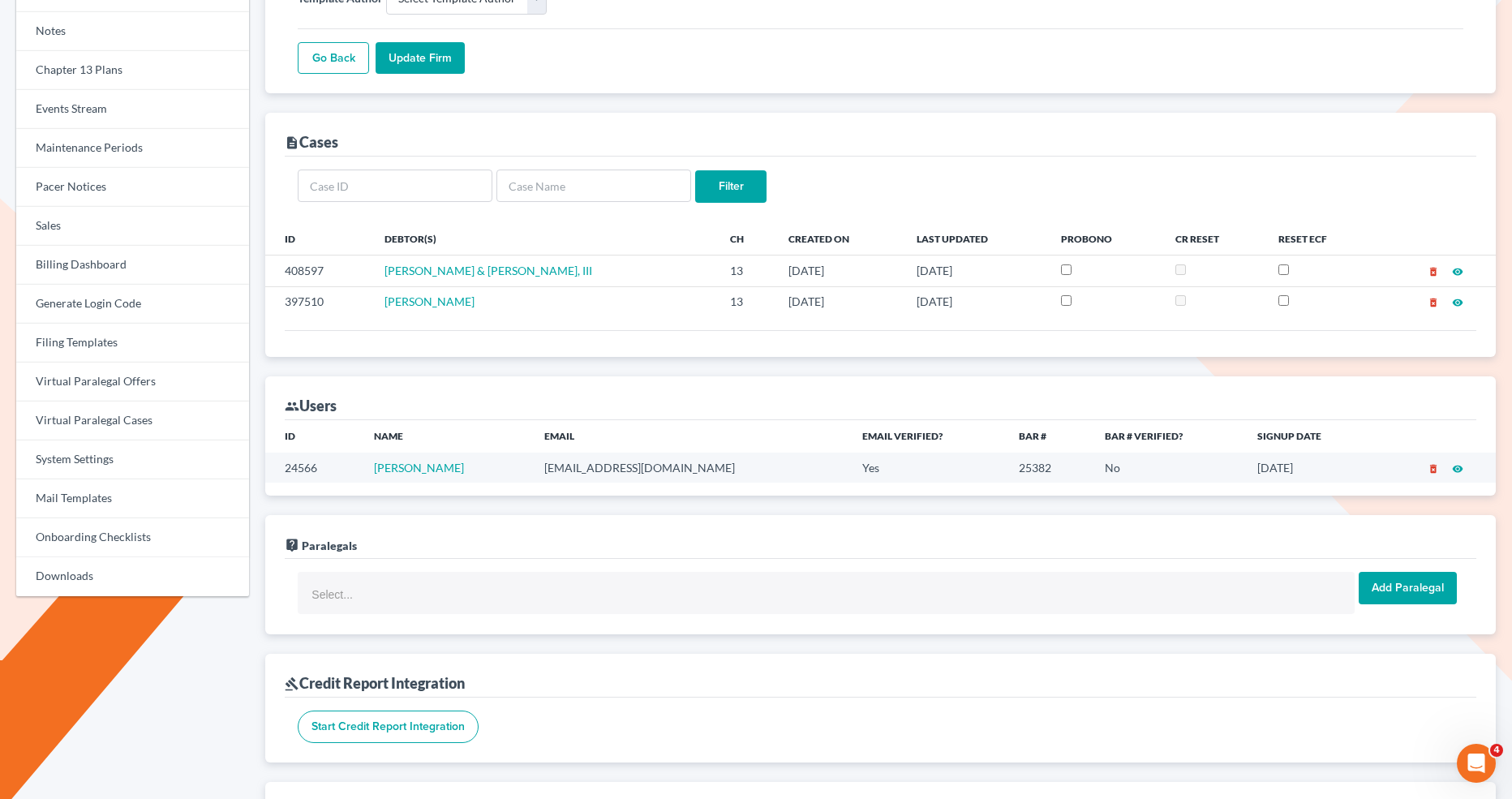
click at [648, 452] on td "56sooner@gmail.com" at bounding box center [691, 467] width 318 height 30
drag, startPoint x: 655, startPoint y: 466, endPoint x: 538, endPoint y: 471, distance: 117.1
click at [538, 471] on td "56sooner@gmail.com" at bounding box center [691, 467] width 318 height 30
copy td "56sooner@gmail.com"
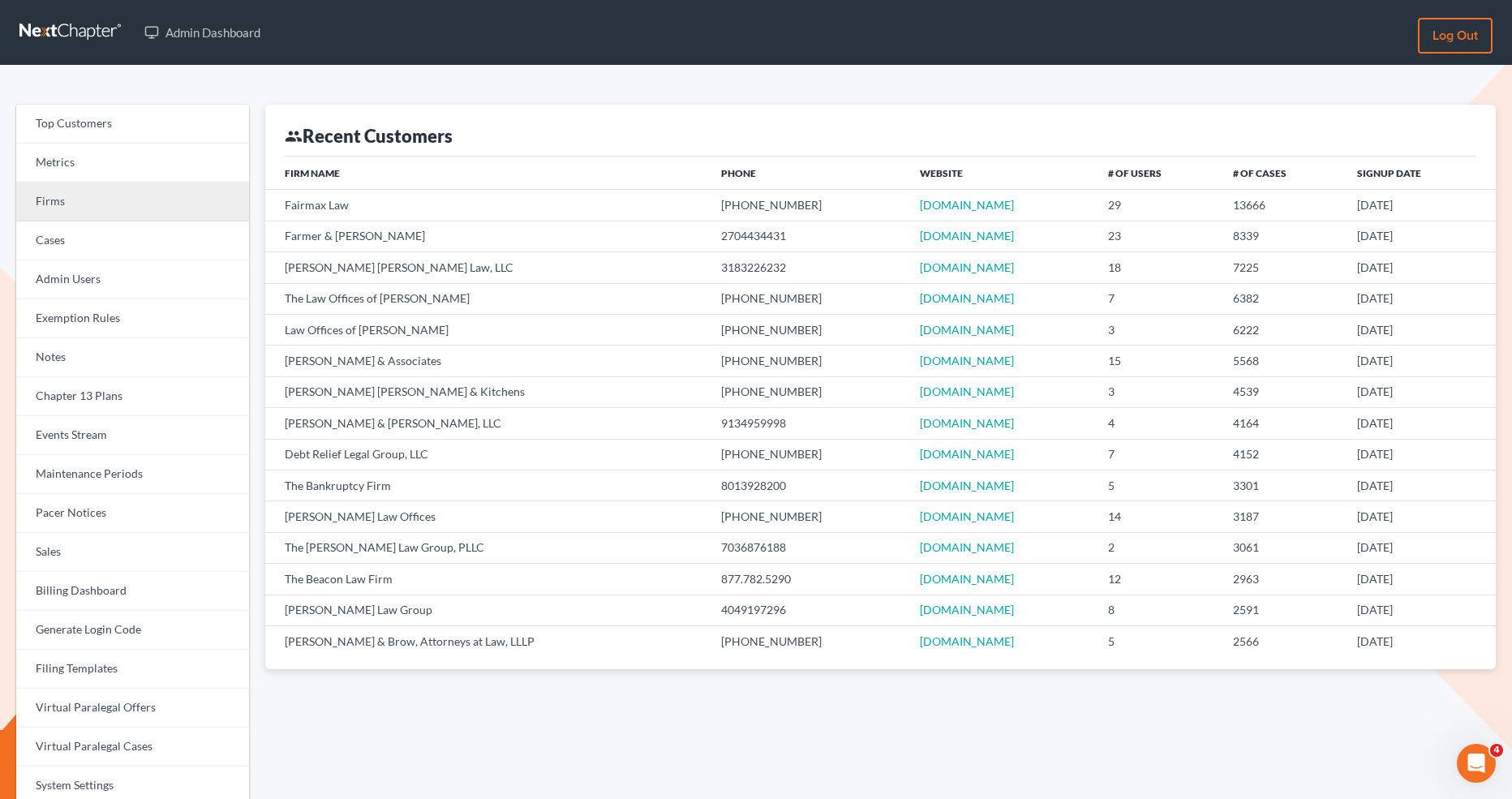
click at [78, 207] on link "Firms" at bounding box center [132, 202] width 233 height 39
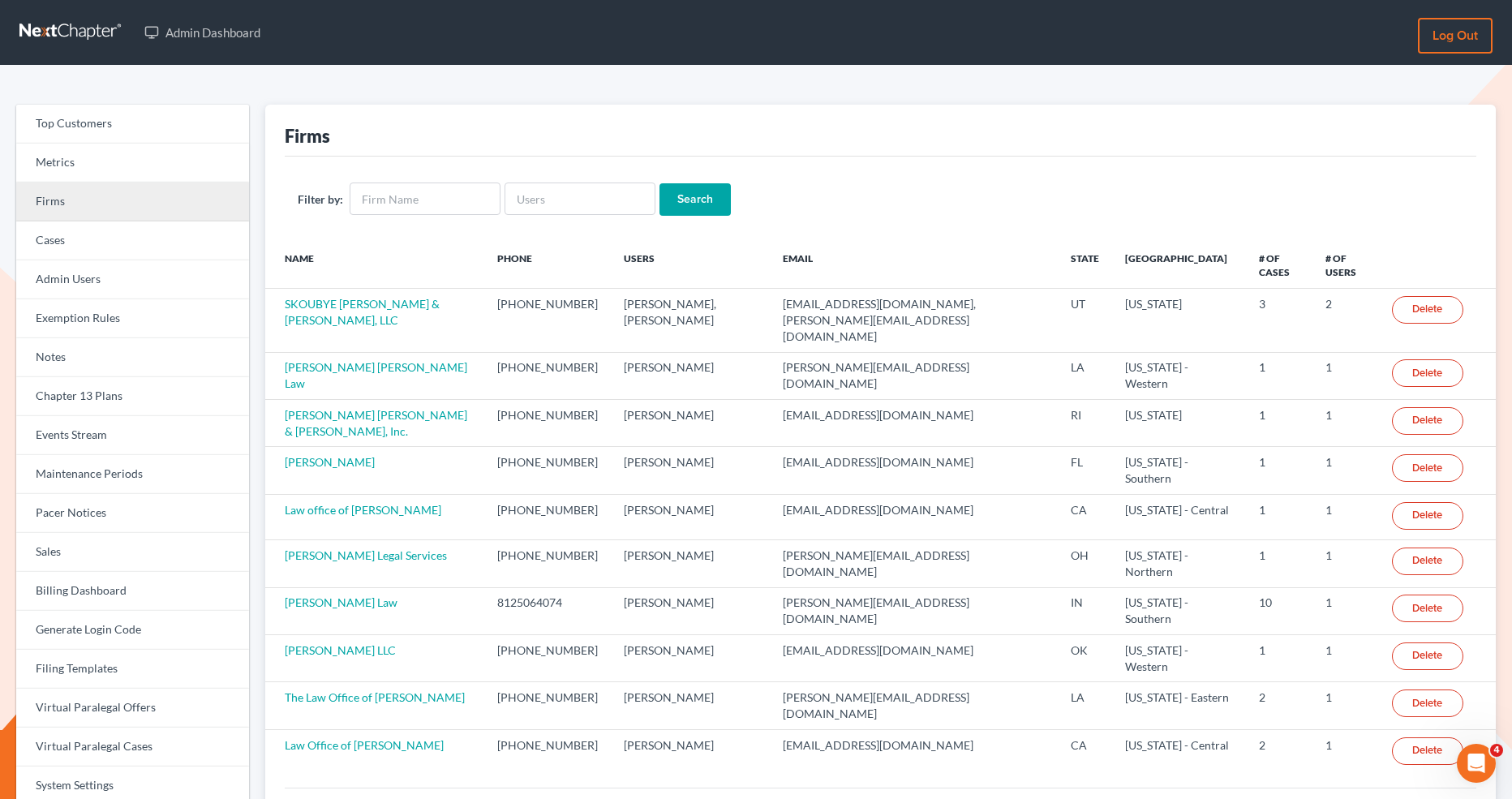
click at [145, 217] on link "Firms" at bounding box center [132, 202] width 233 height 39
click at [174, 209] on link "Firms" at bounding box center [132, 202] width 233 height 39
click at [395, 203] on input "text" at bounding box center [424, 198] width 151 height 32
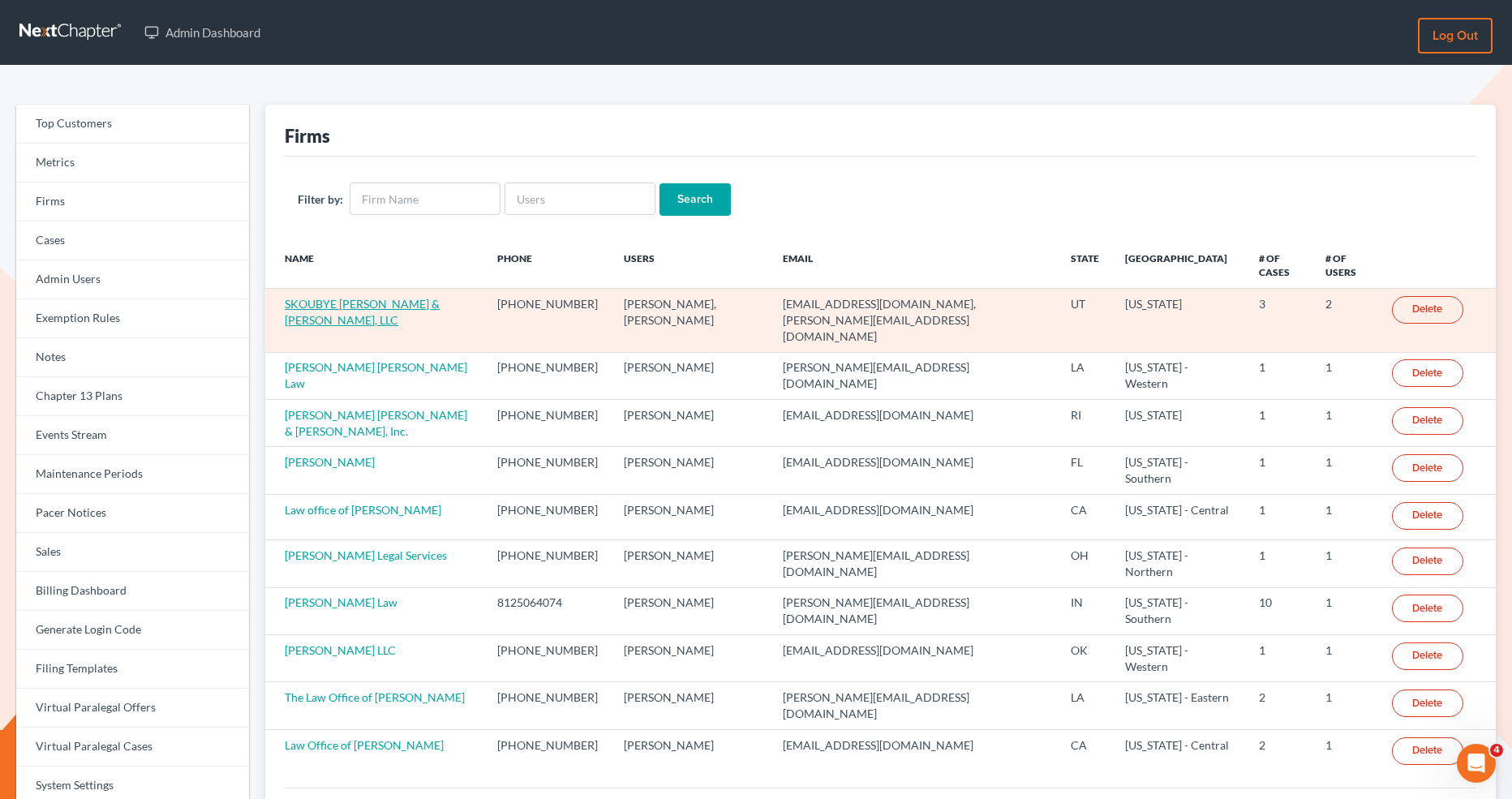
click at [363, 297] on link "SKOUBYE [PERSON_NAME] & [PERSON_NAME], LLC" at bounding box center [363, 312] width 155 height 30
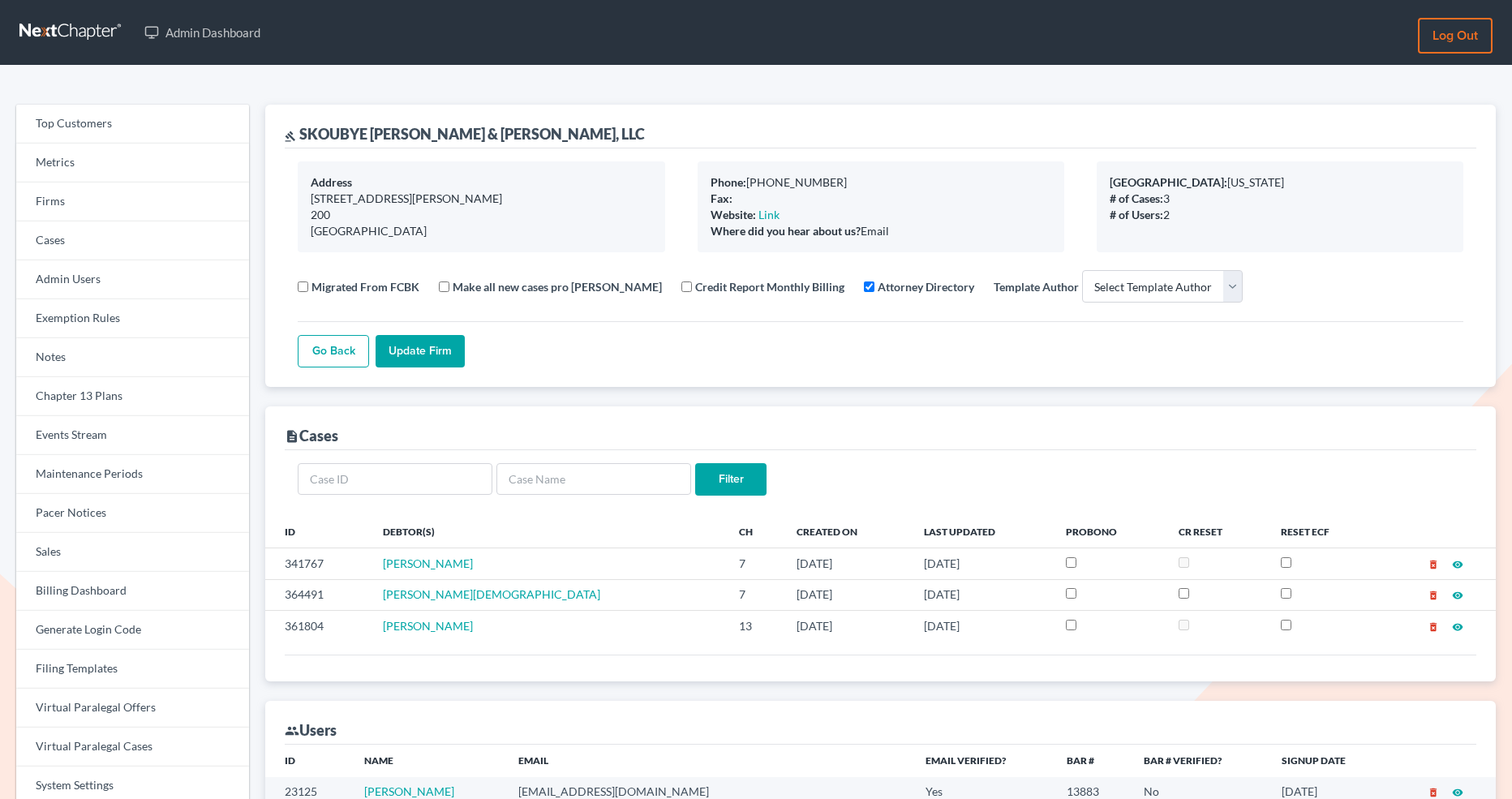
select select
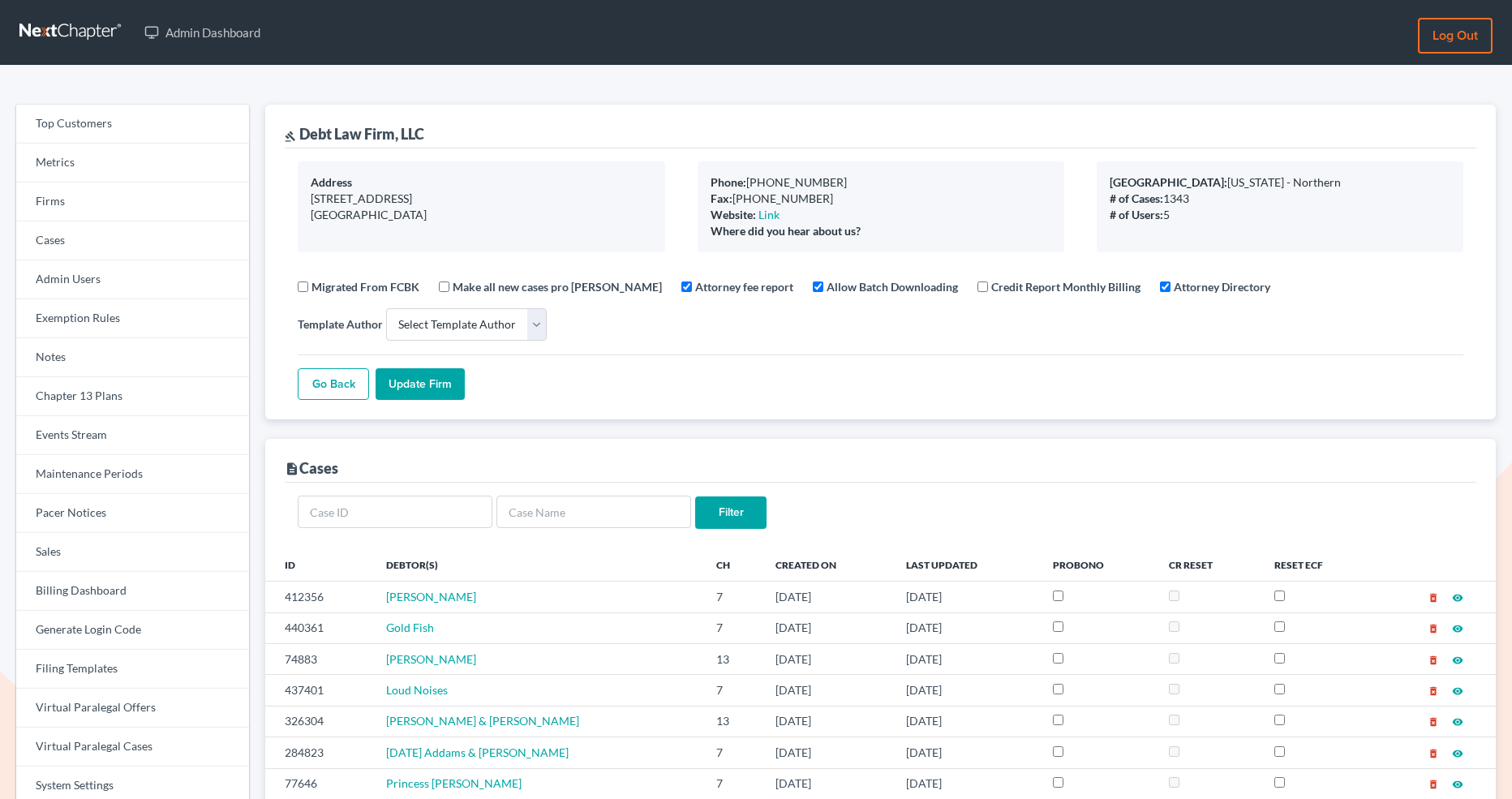
select select
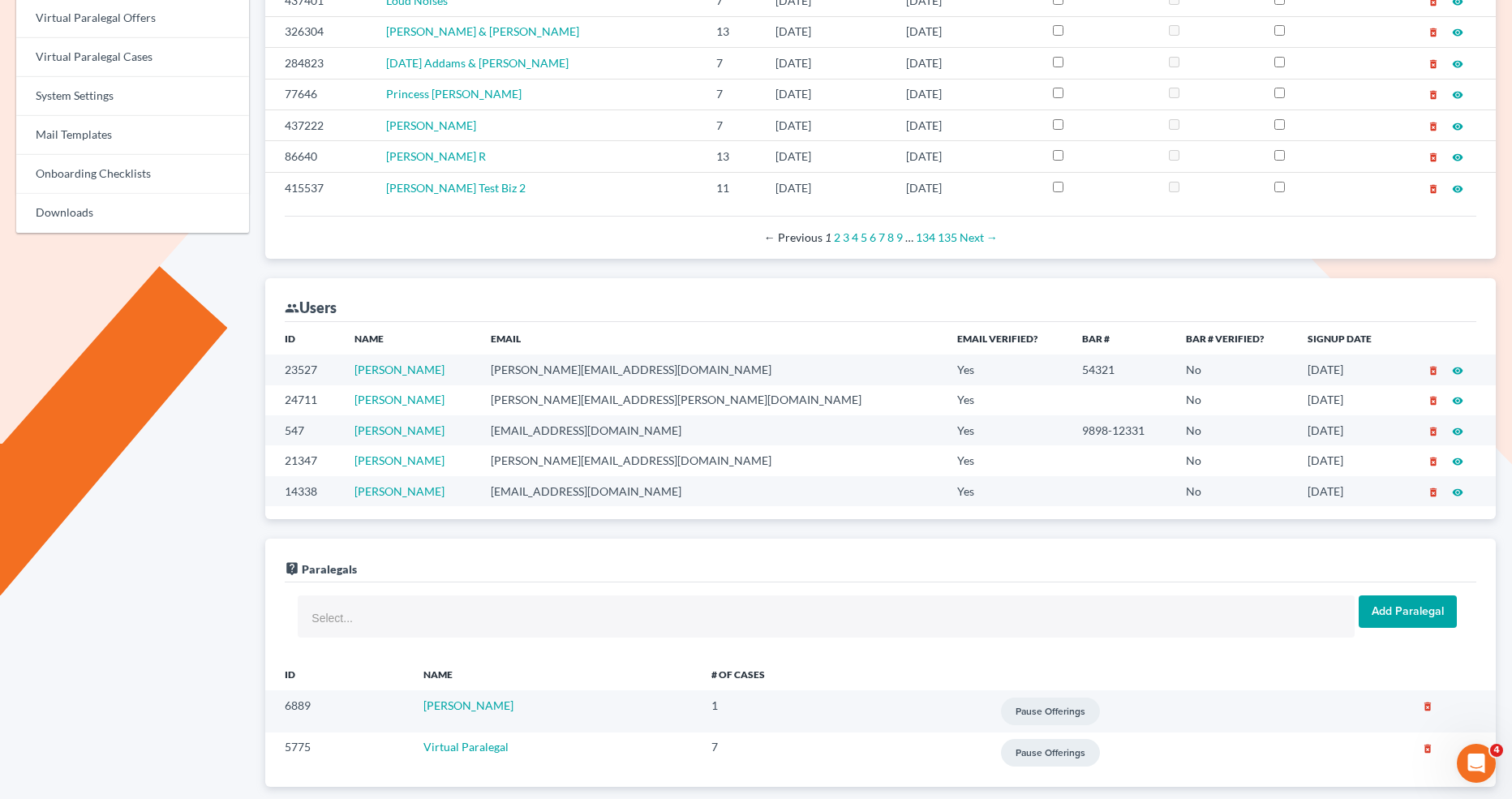
scroll to position [766, 0]
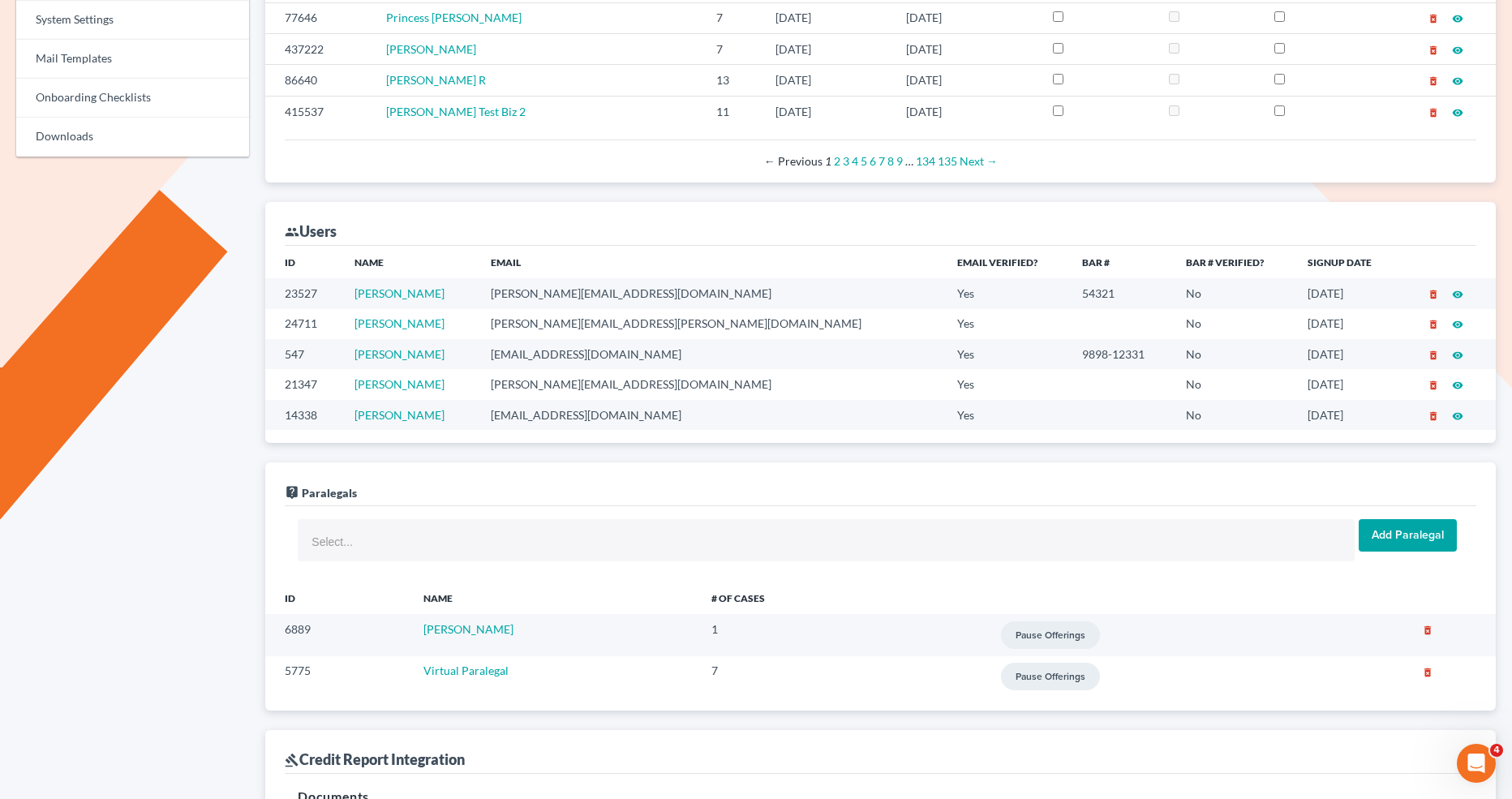
click at [682, 317] on td "[PERSON_NAME][EMAIL_ADDRESS][PERSON_NAME][DOMAIN_NAME]" at bounding box center [710, 324] width 466 height 30
drag, startPoint x: 697, startPoint y: 320, endPoint x: 539, endPoint y: 316, distance: 158.1
click at [539, 316] on td "[PERSON_NAME][EMAIL_ADDRESS][PERSON_NAME][DOMAIN_NAME]" at bounding box center [710, 324] width 466 height 30
copy td "[PERSON_NAME][EMAIL_ADDRESS][PERSON_NAME][DOMAIN_NAME]"
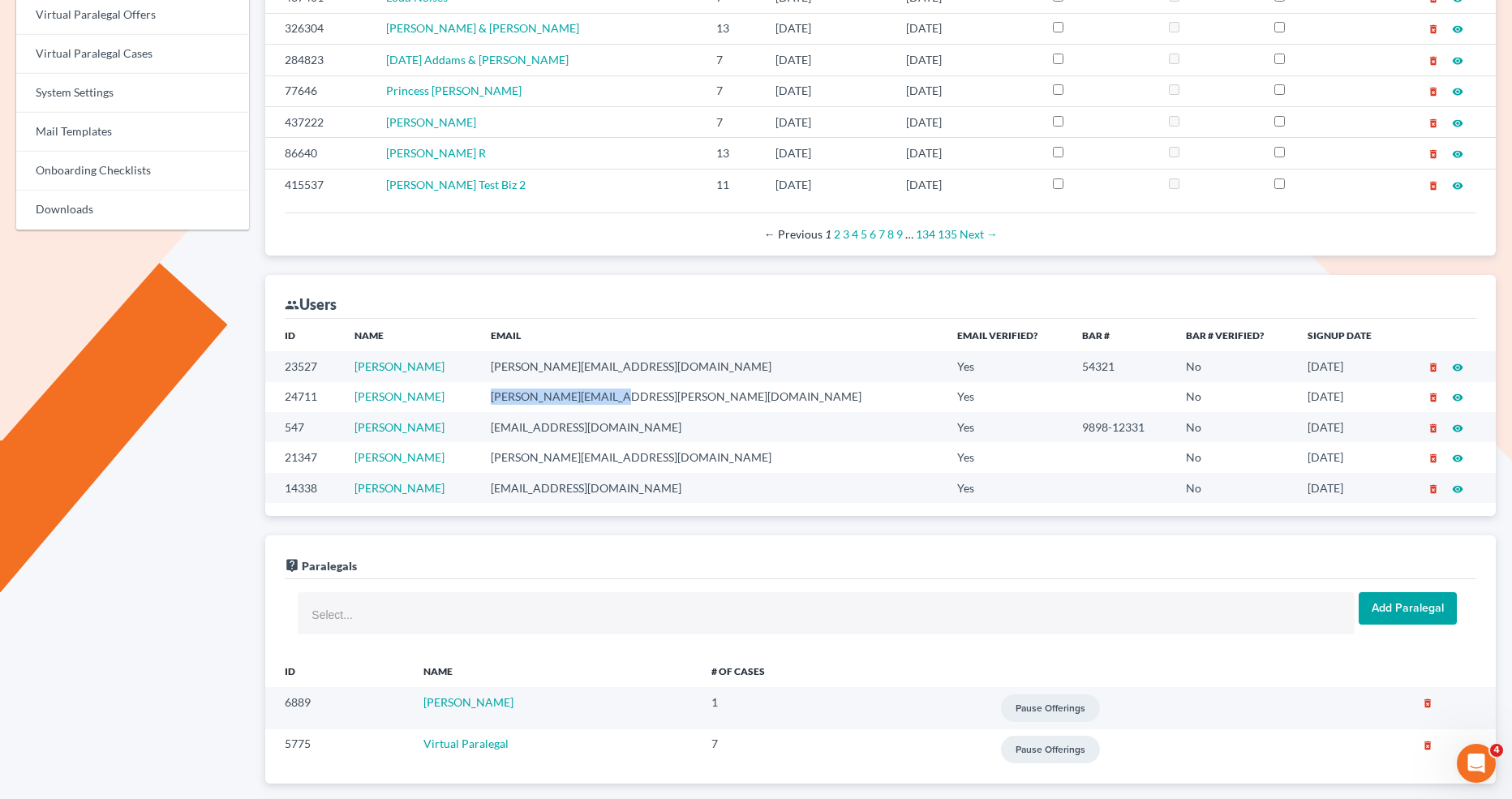
scroll to position [0, 0]
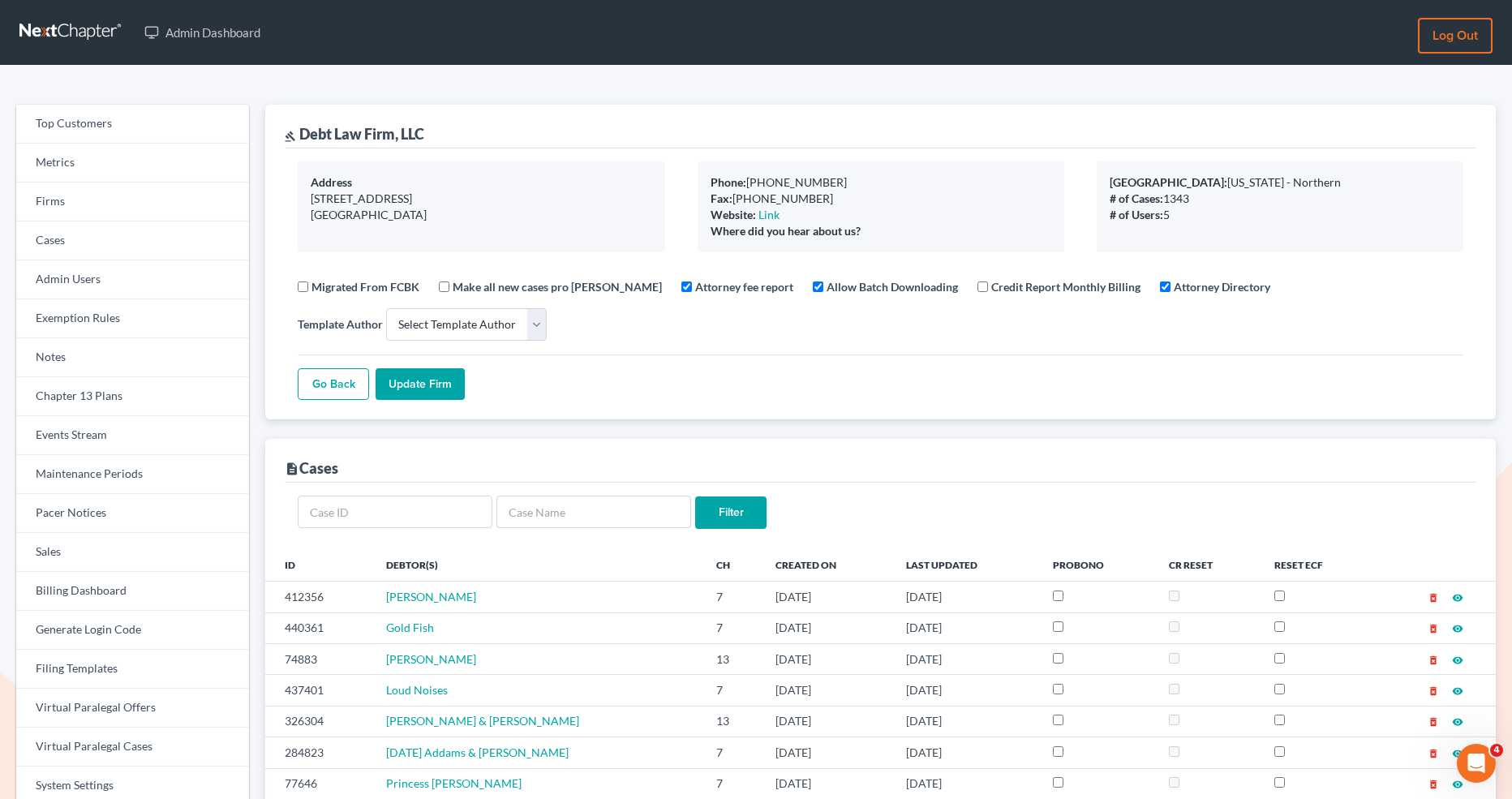
click at [1458, 36] on link "Log out" at bounding box center [1455, 35] width 75 height 36
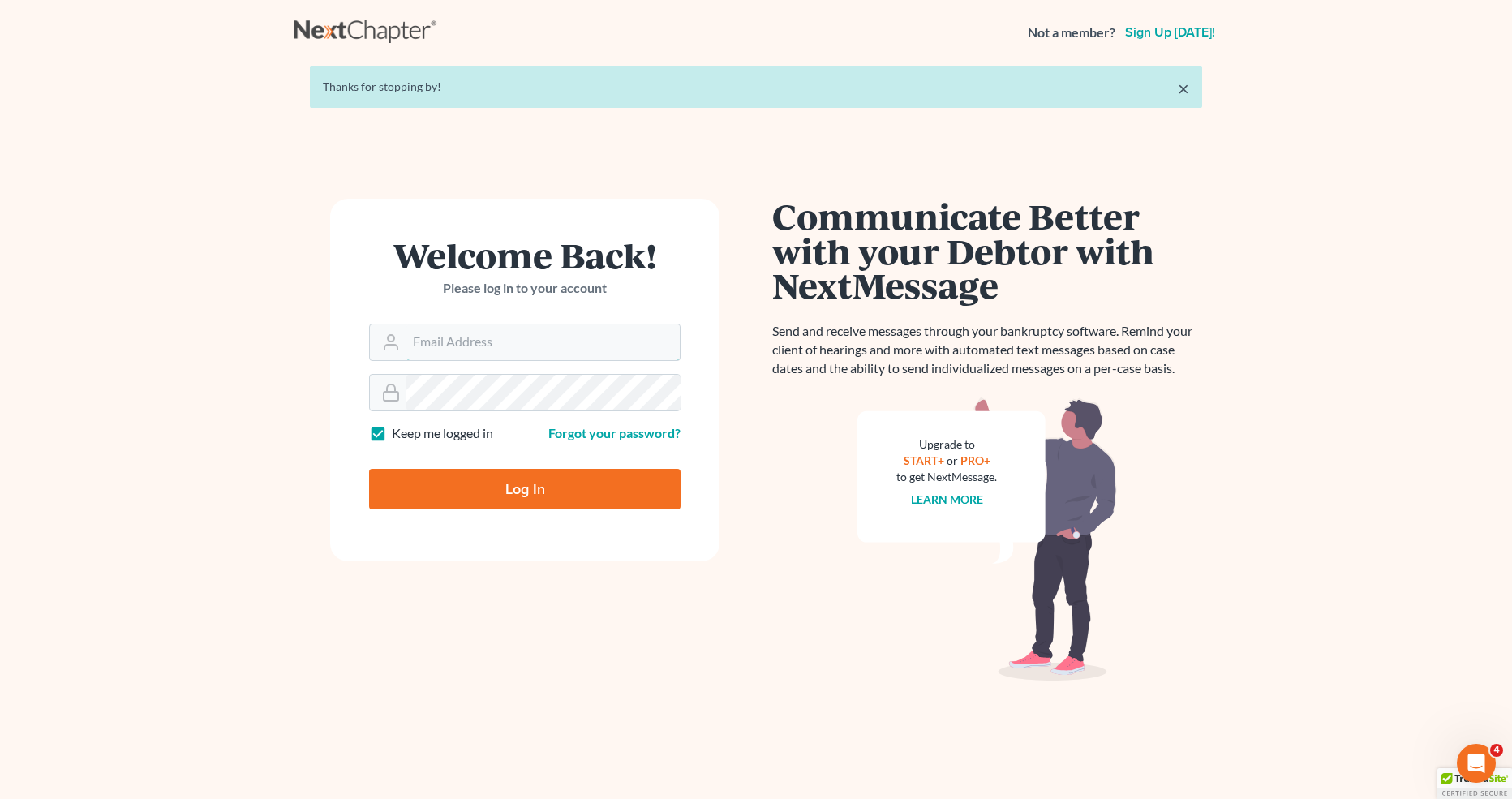
type input "lindsey@nextchapterbk.com"
click at [597, 360] on form "Welcome Back! Please log in to your account Email Address lindsey@nextchapterbk…" at bounding box center [524, 379] width 389 height 362
drag, startPoint x: 597, startPoint y: 342, endPoint x: 328, endPoint y: 337, distance: 269.0
click at [326, 337] on div "Welcome Back! Please log in to your account Email Address lindsey@nextchapterbk…" at bounding box center [524, 467] width 463 height 539
paste input "[PERSON_NAME][EMAIL_ADDRESS][PERSON_NAME][DOMAIN_NAME]"
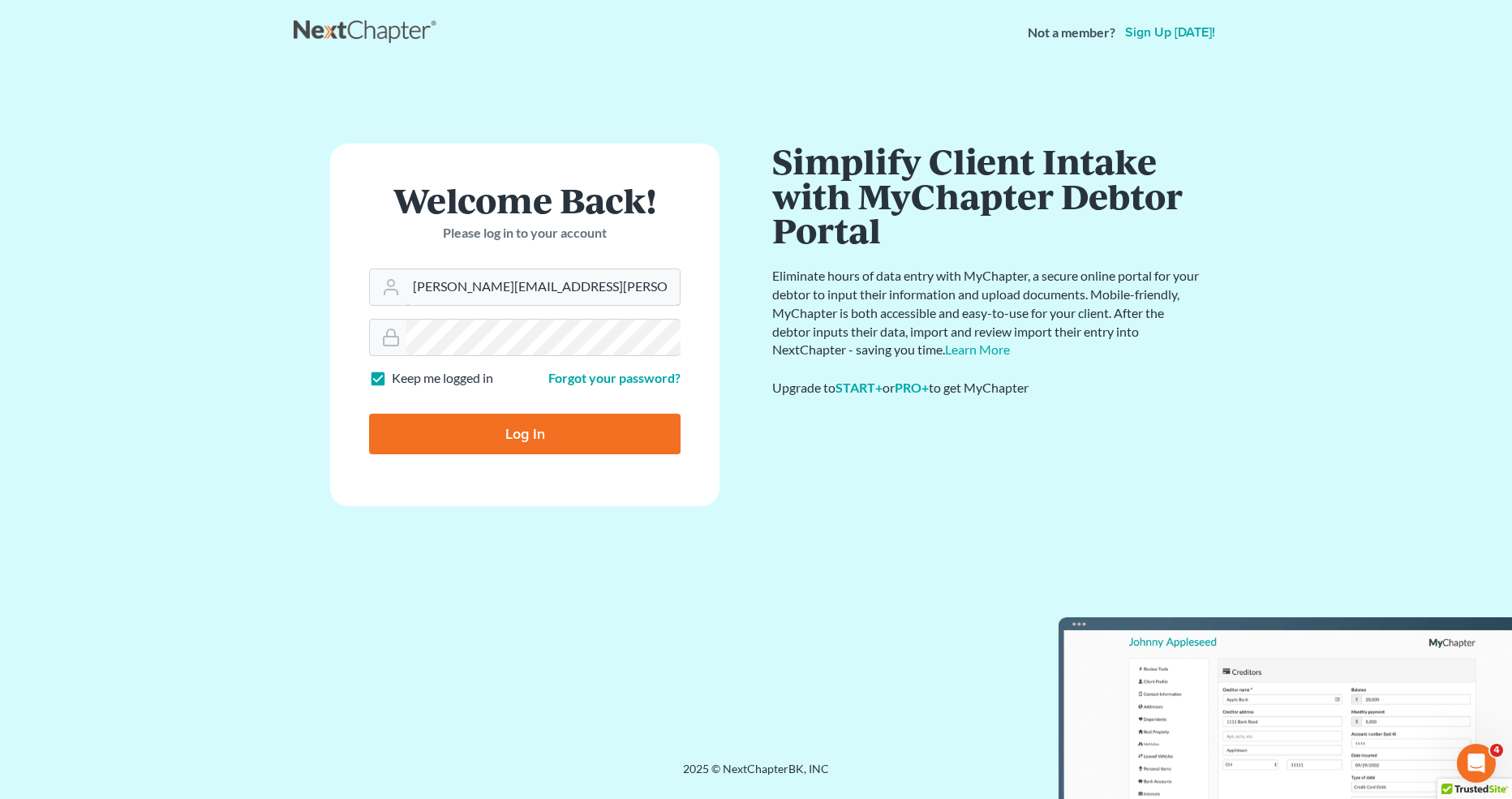
type input "[PERSON_NAME][EMAIL_ADDRESS][PERSON_NAME][DOMAIN_NAME]"
click at [405, 330] on div at bounding box center [525, 337] width 312 height 37
click at [606, 382] on link "Forgot your password?" at bounding box center [614, 377] width 133 height 15
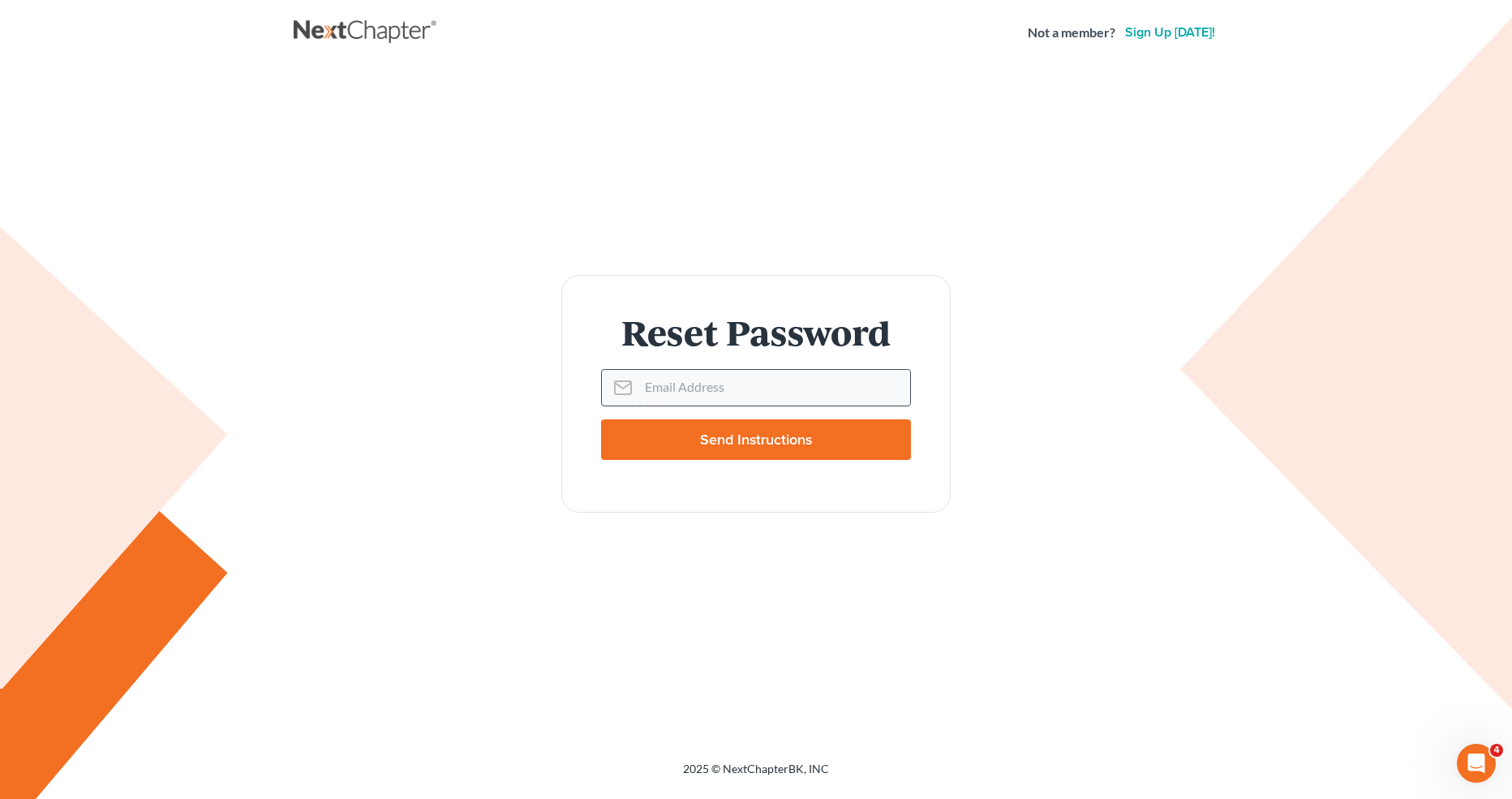
click at [712, 396] on input "Email Address" at bounding box center [774, 387] width 272 height 36
paste input "[PERSON_NAME][EMAIL_ADDRESS][PERSON_NAME][DOMAIN_NAME]"
type input "[PERSON_NAME][EMAIL_ADDRESS][PERSON_NAME][DOMAIN_NAME]"
click at [768, 454] on input "Send Instructions" at bounding box center [756, 439] width 310 height 41
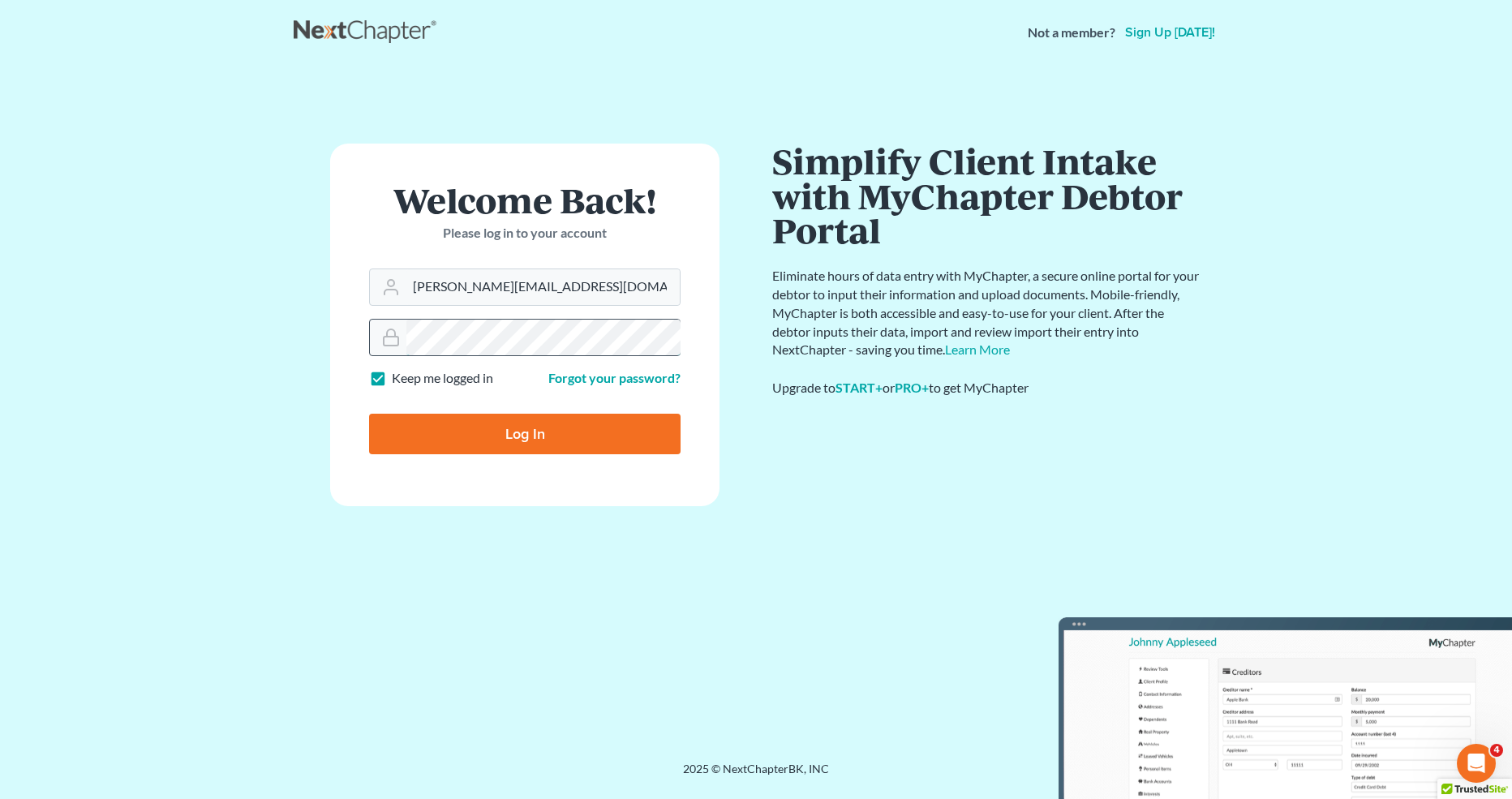
click at [404, 335] on div at bounding box center [525, 337] width 312 height 37
drag, startPoint x: 599, startPoint y: 290, endPoint x: 377, endPoint y: 285, distance: 222.1
click at [377, 285] on div "lindsey@nextchapterbk.com" at bounding box center [525, 287] width 312 height 37
paste input "56sooner@gmail"
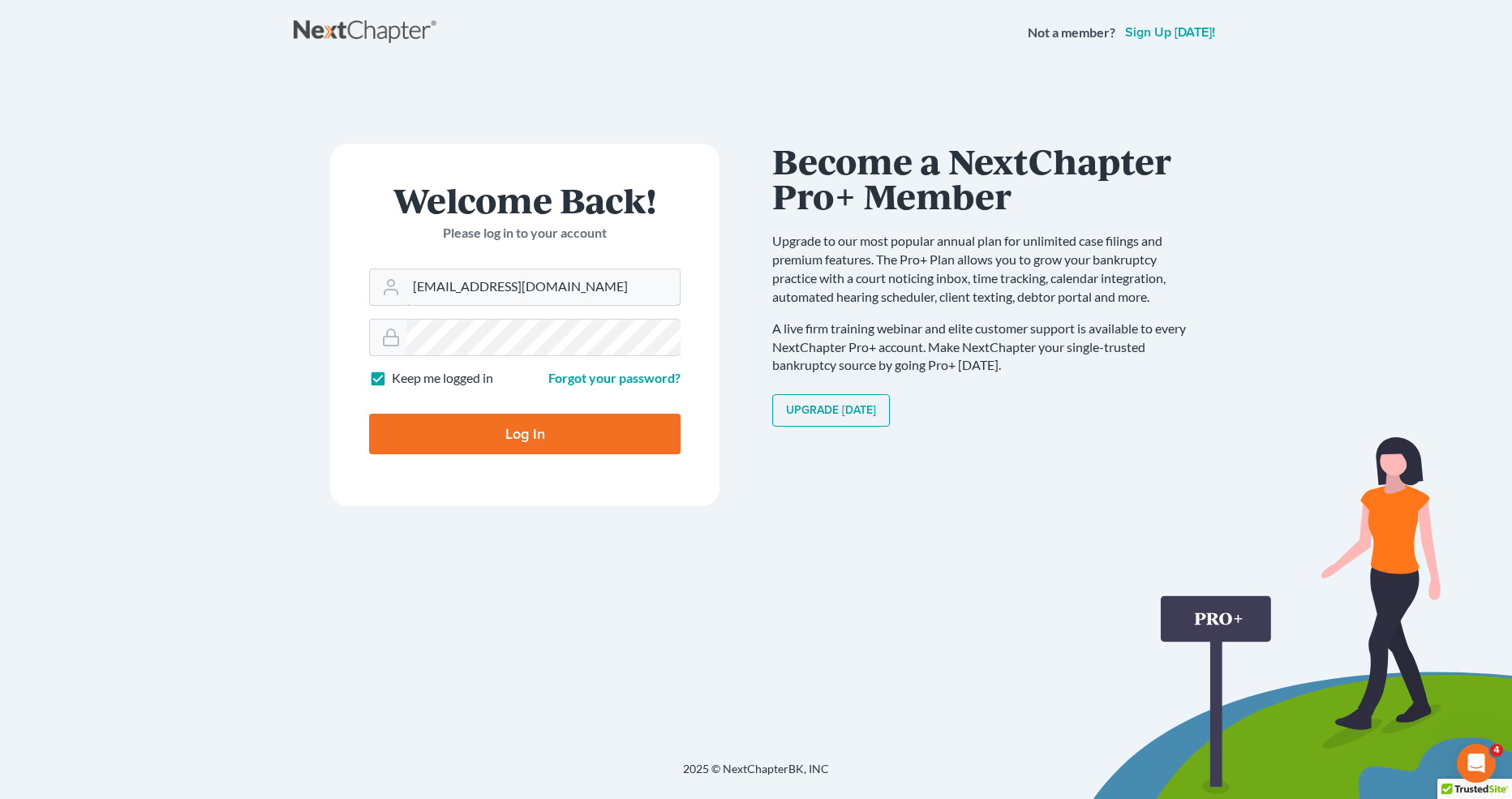
type input "56sooner@gmail.com"
click at [569, 441] on input "Log In" at bounding box center [525, 433] width 312 height 41
type input "Thinking..."
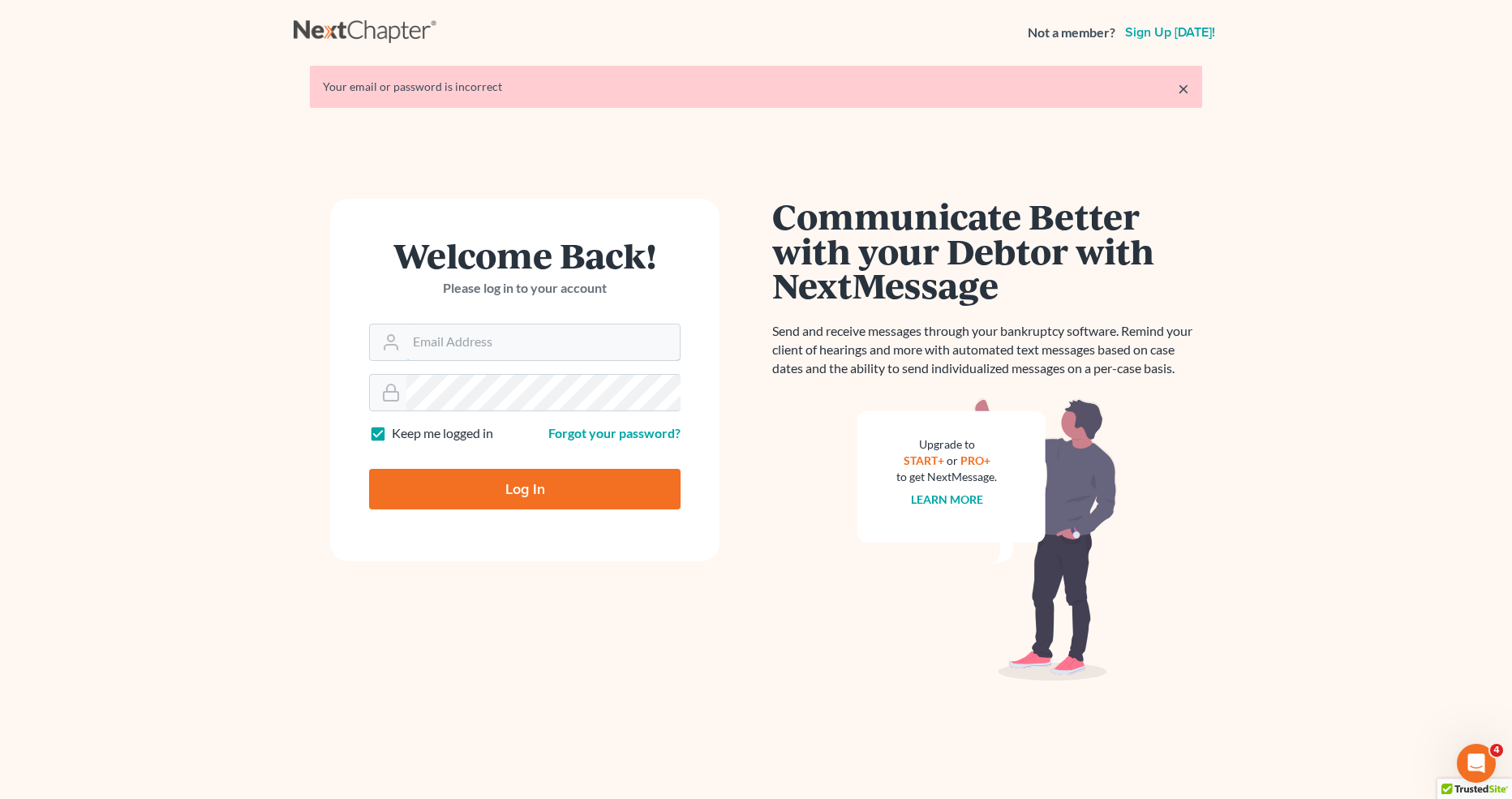
type input "[PERSON_NAME][EMAIL_ADDRESS][DOMAIN_NAME]"
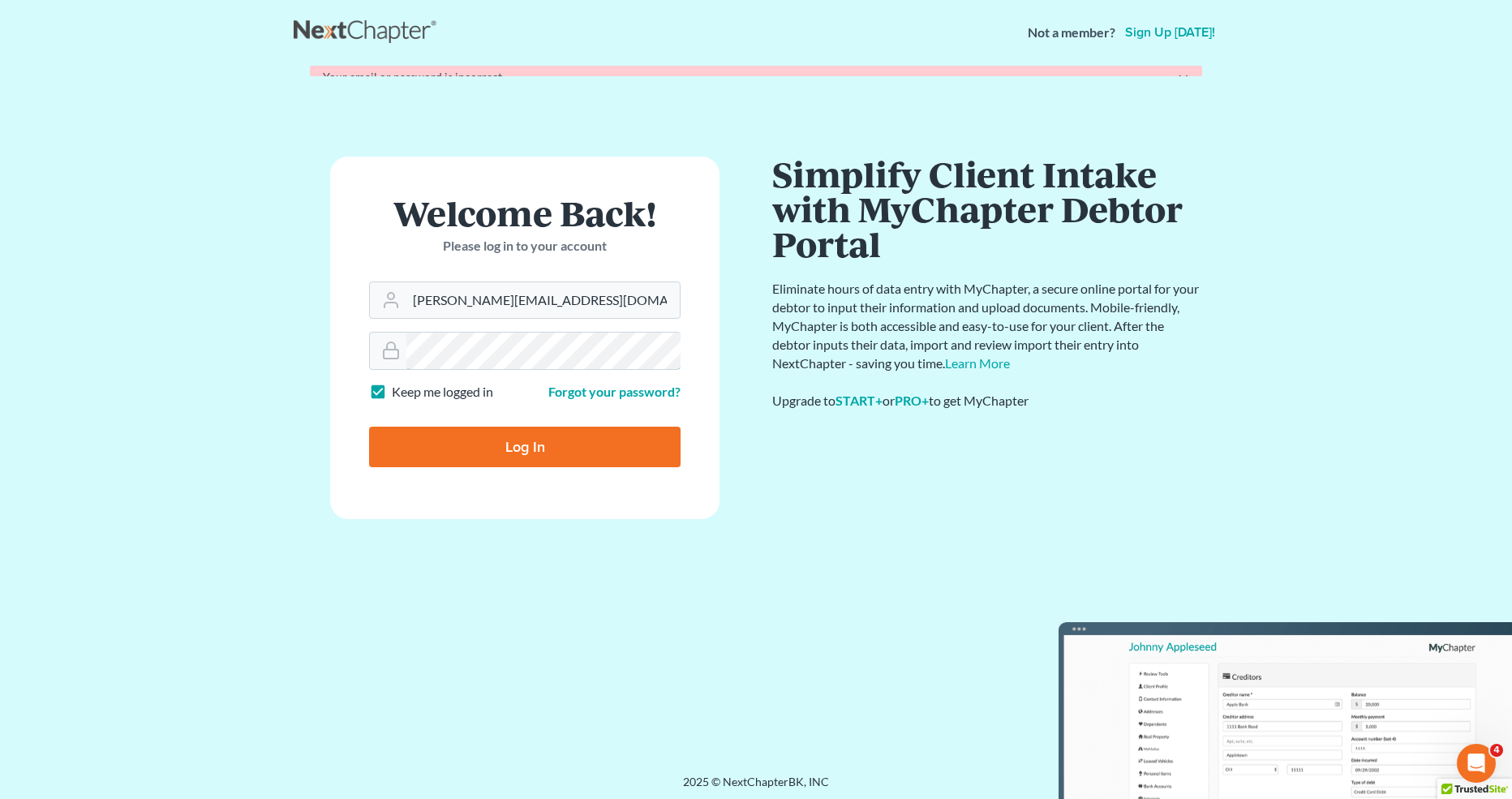
click at [419, 382] on form "Welcome Back! Please log in to your account Email Address lindsey@nextchapterbk…" at bounding box center [524, 337] width 389 height 362
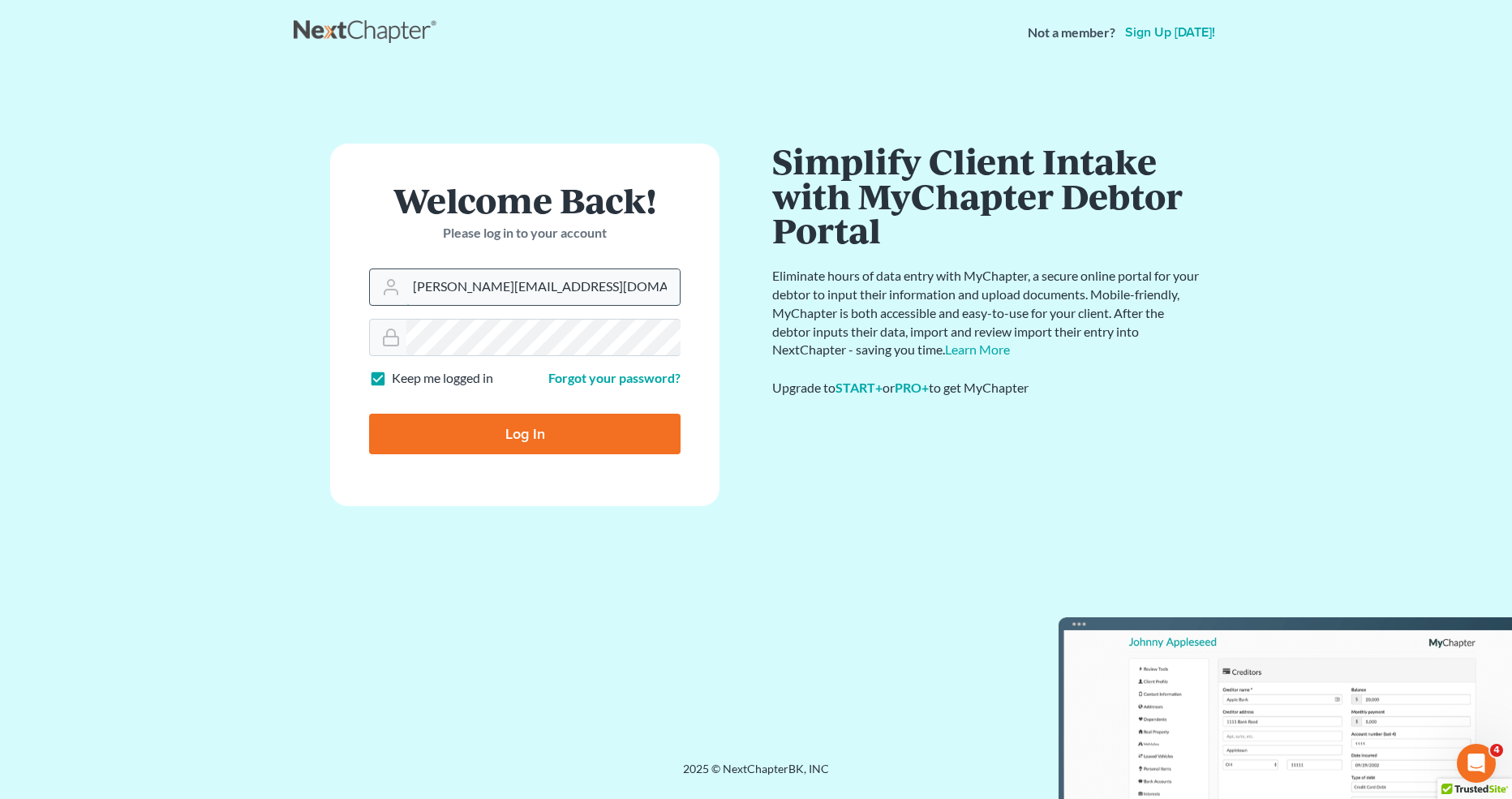
drag, startPoint x: 602, startPoint y: 287, endPoint x: 408, endPoint y: 282, distance: 194.1
click at [408, 282] on input "lindsey@nextchapterbk.com" at bounding box center [543, 287] width 273 height 36
paste input "[EMAIL_ADDRESS][DOMAIN_NAME]"
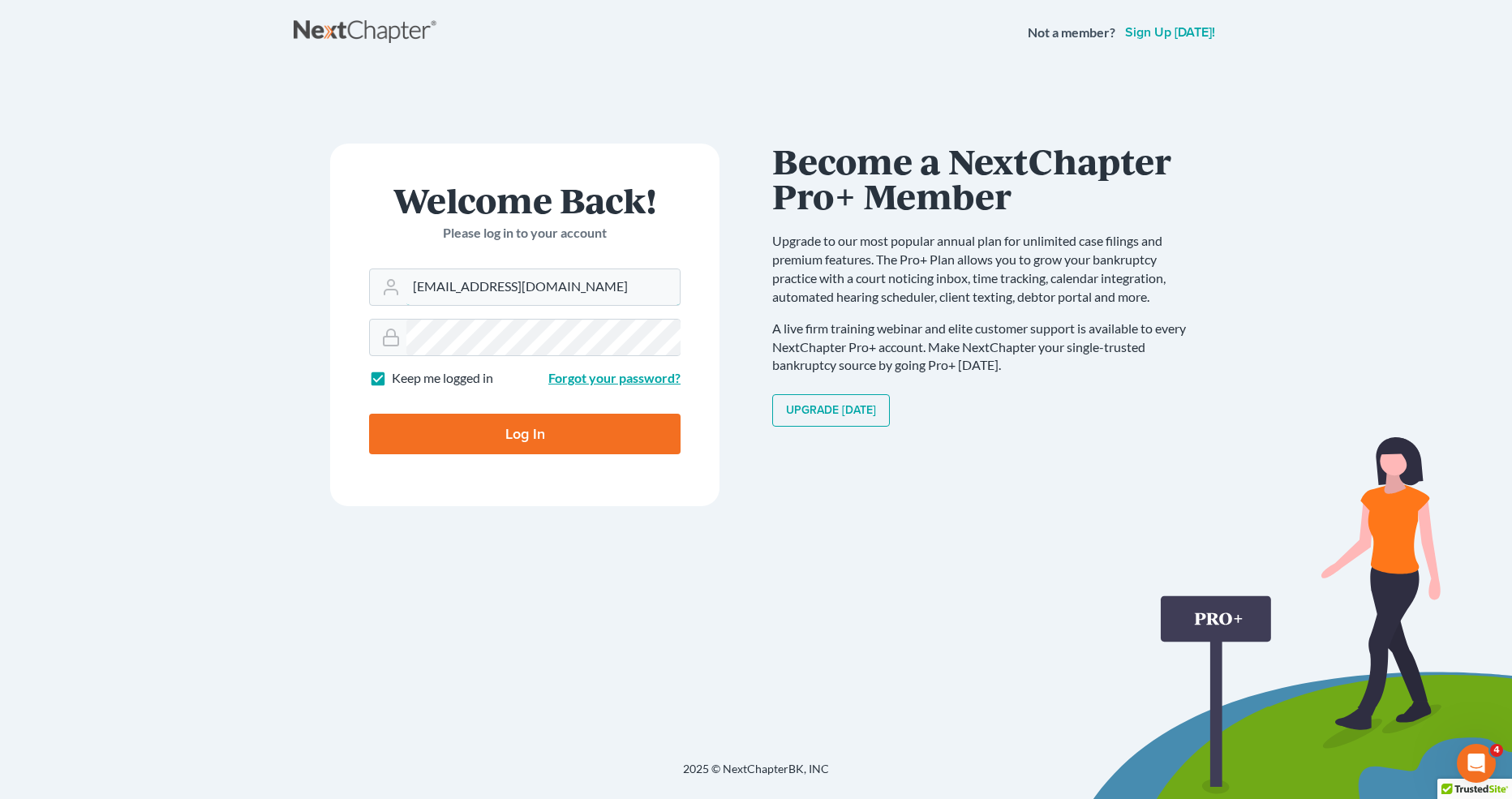
type input "[EMAIL_ADDRESS][DOMAIN_NAME]"
click at [601, 375] on link "Forgot your password?" at bounding box center [614, 377] width 133 height 15
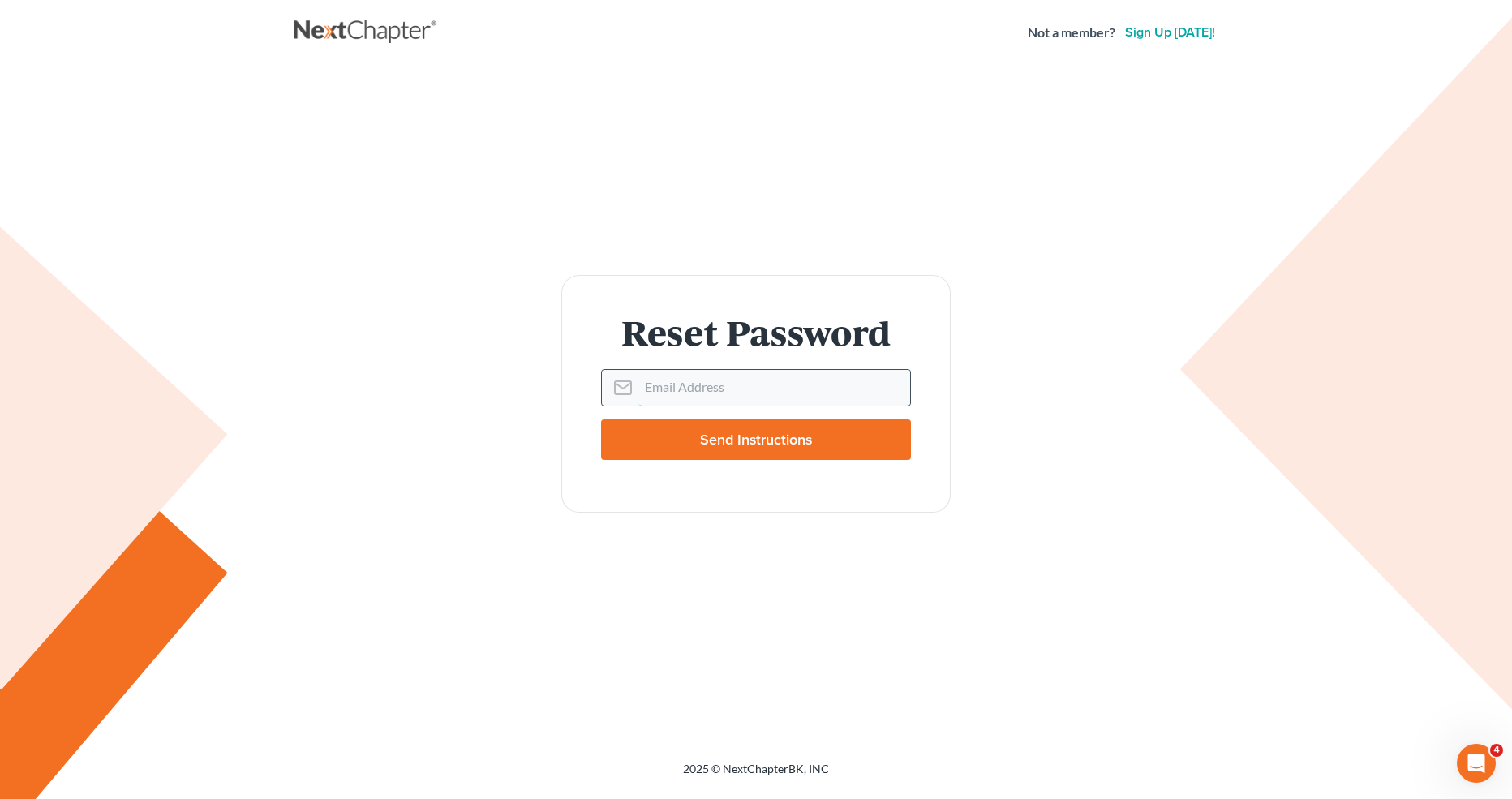
click at [718, 397] on input "Email Address" at bounding box center [774, 387] width 272 height 36
paste input "[EMAIL_ADDRESS][DOMAIN_NAME]"
type input "[EMAIL_ADDRESS][DOMAIN_NAME]"
click at [714, 437] on input "Send Instructions" at bounding box center [756, 439] width 310 height 41
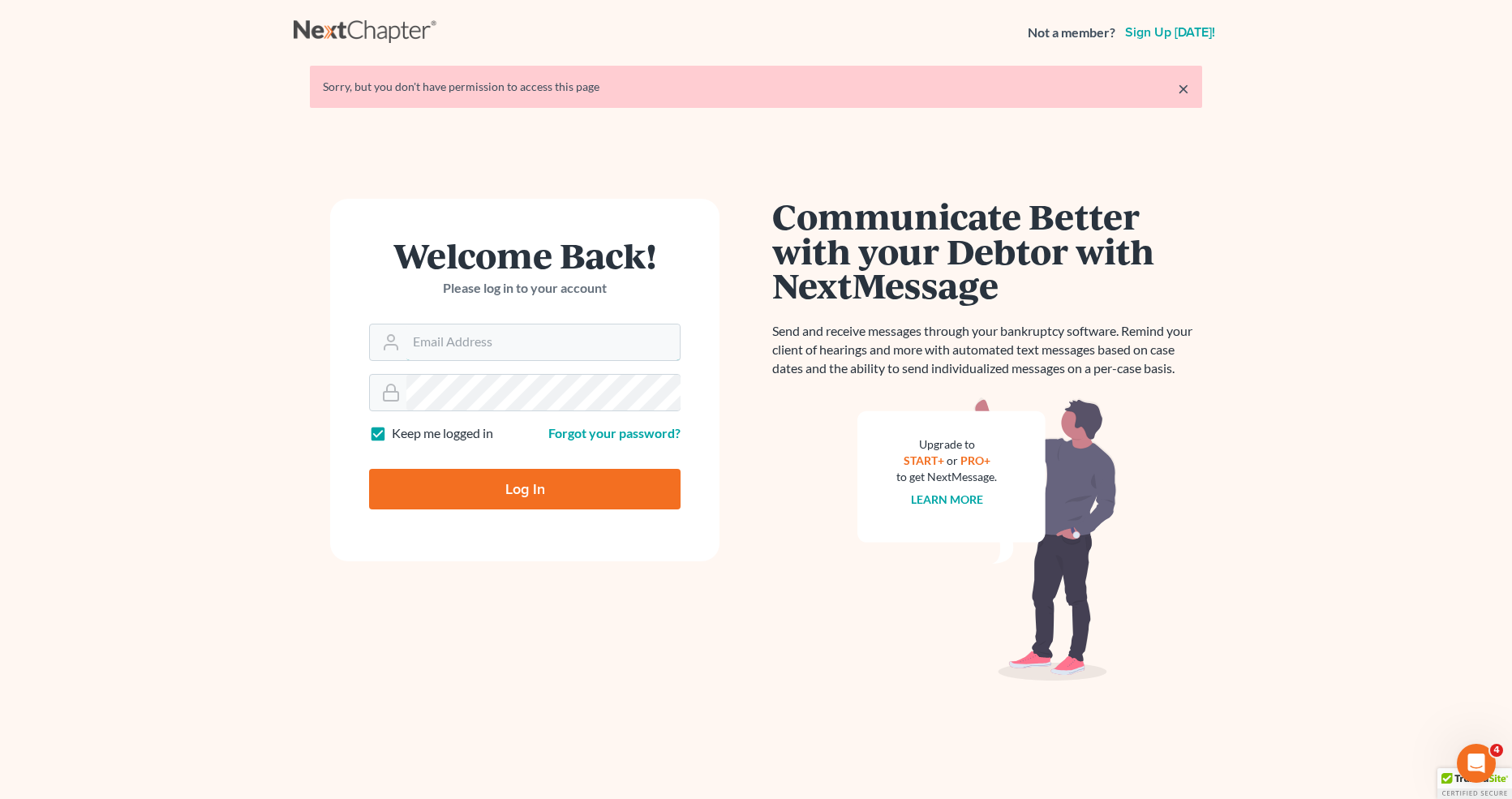
type input "[PERSON_NAME][EMAIL_ADDRESS][DOMAIN_NAME]"
click at [1179, 87] on link "×" at bounding box center [1184, 87] width 12 height 19
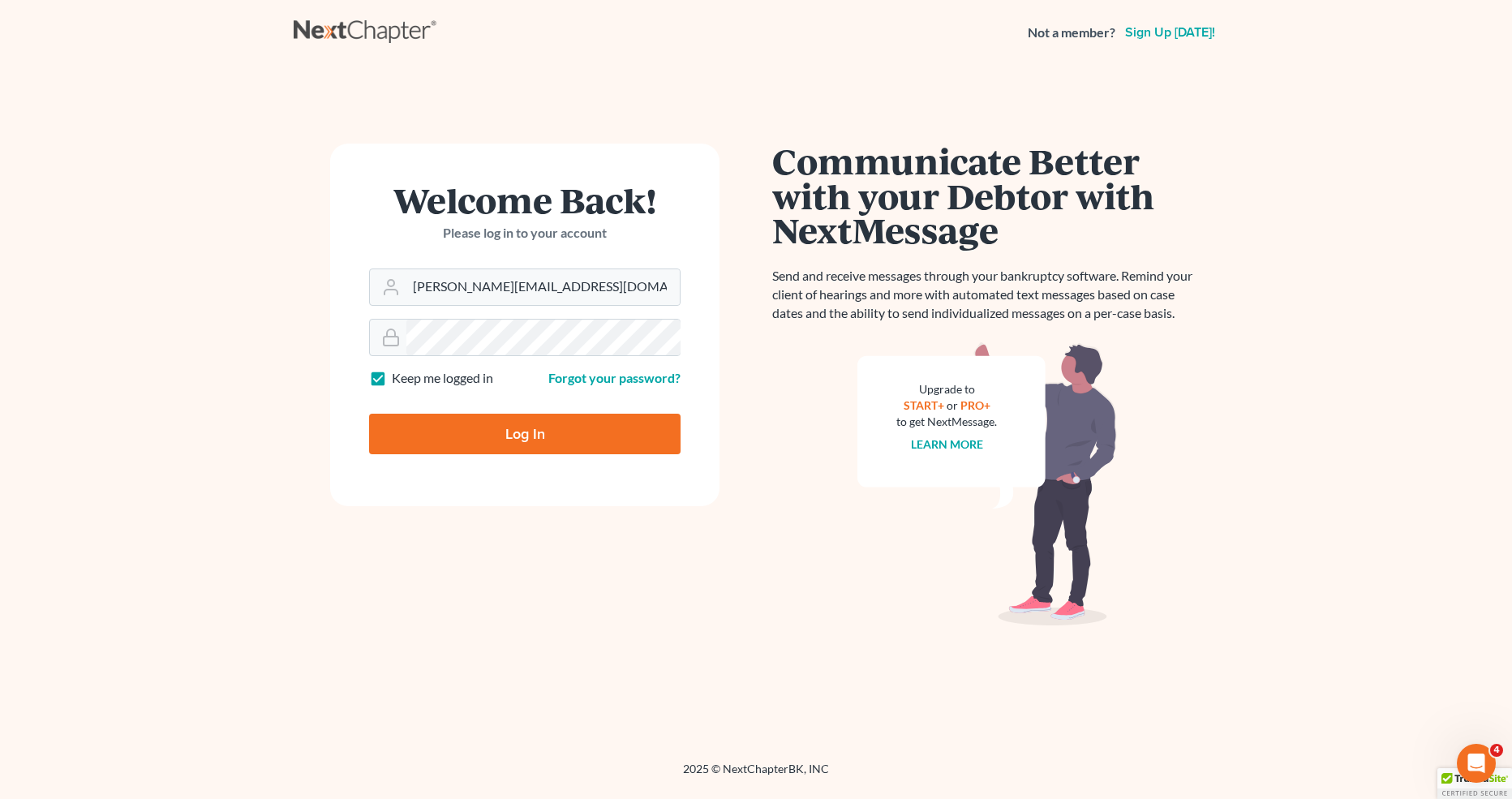
click at [488, 437] on input "Log In" at bounding box center [525, 433] width 312 height 41
type input "Thinking..."
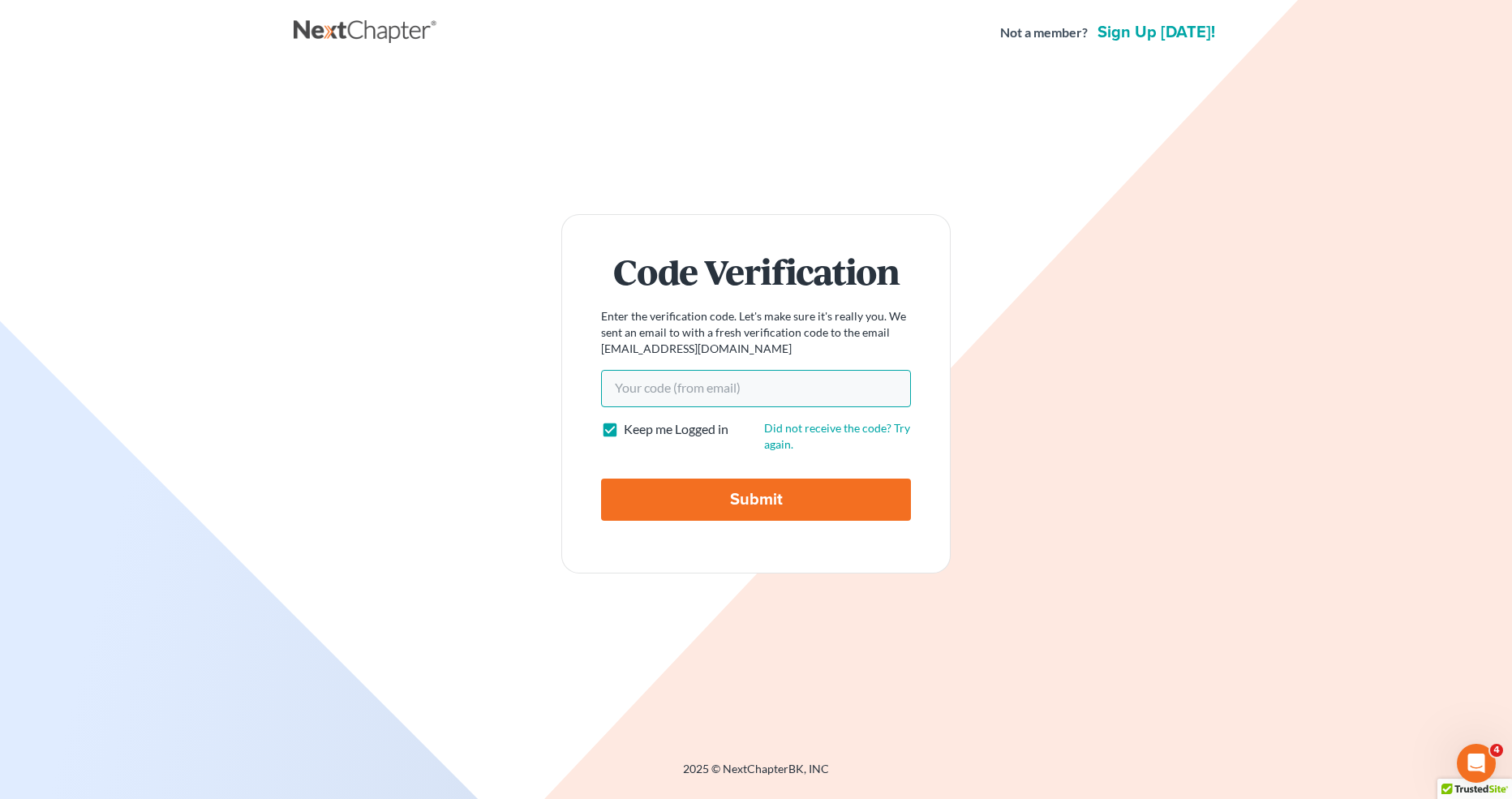
click at [680, 386] on input "Your code(from email)" at bounding box center [756, 388] width 310 height 37
paste input "de2eb7"
type input "de2eb7"
click at [693, 504] on input "Submit" at bounding box center [756, 499] width 310 height 42
type input "Thinking..."
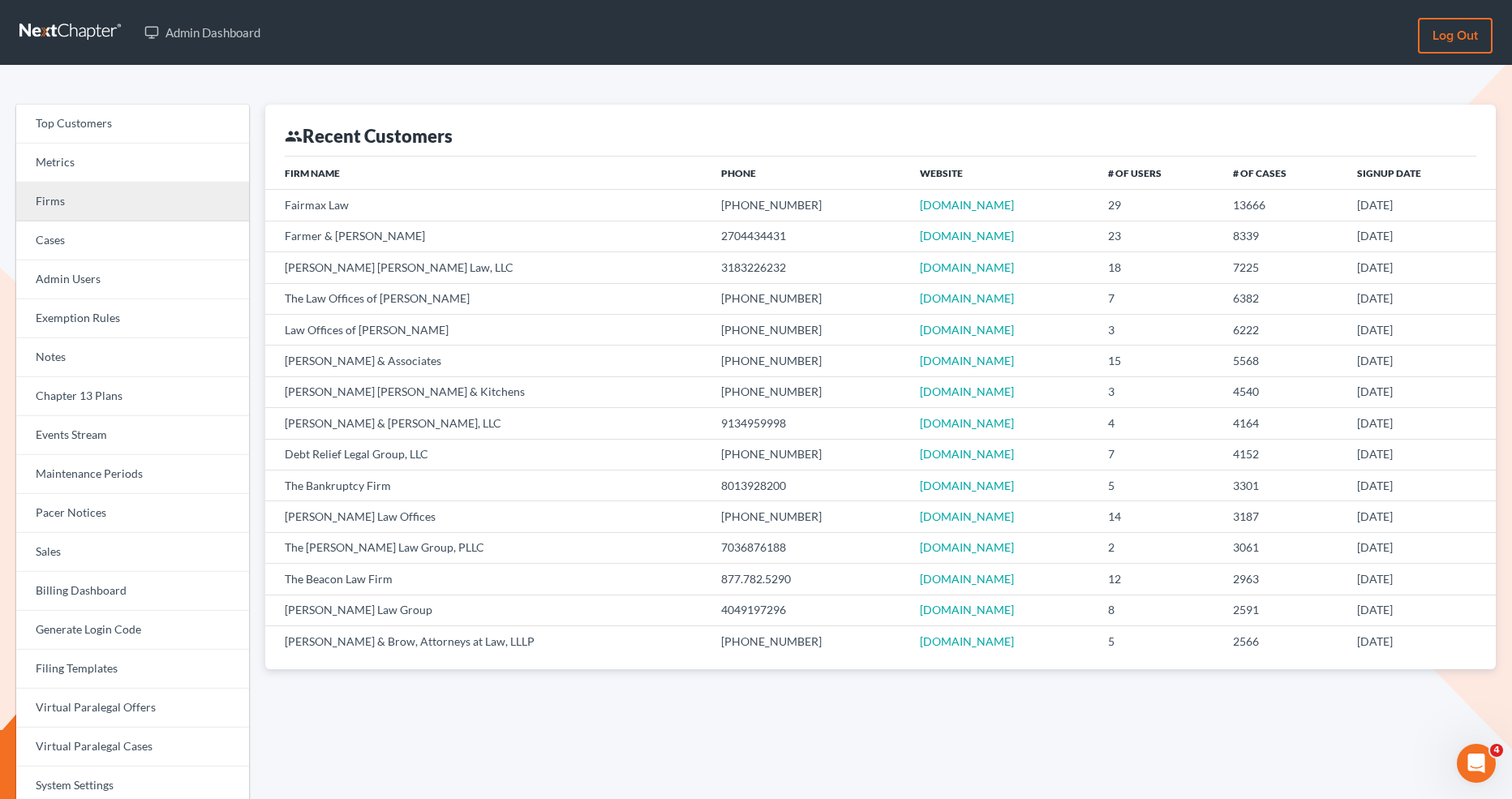
click at [106, 212] on link "Firms" at bounding box center [132, 202] width 233 height 39
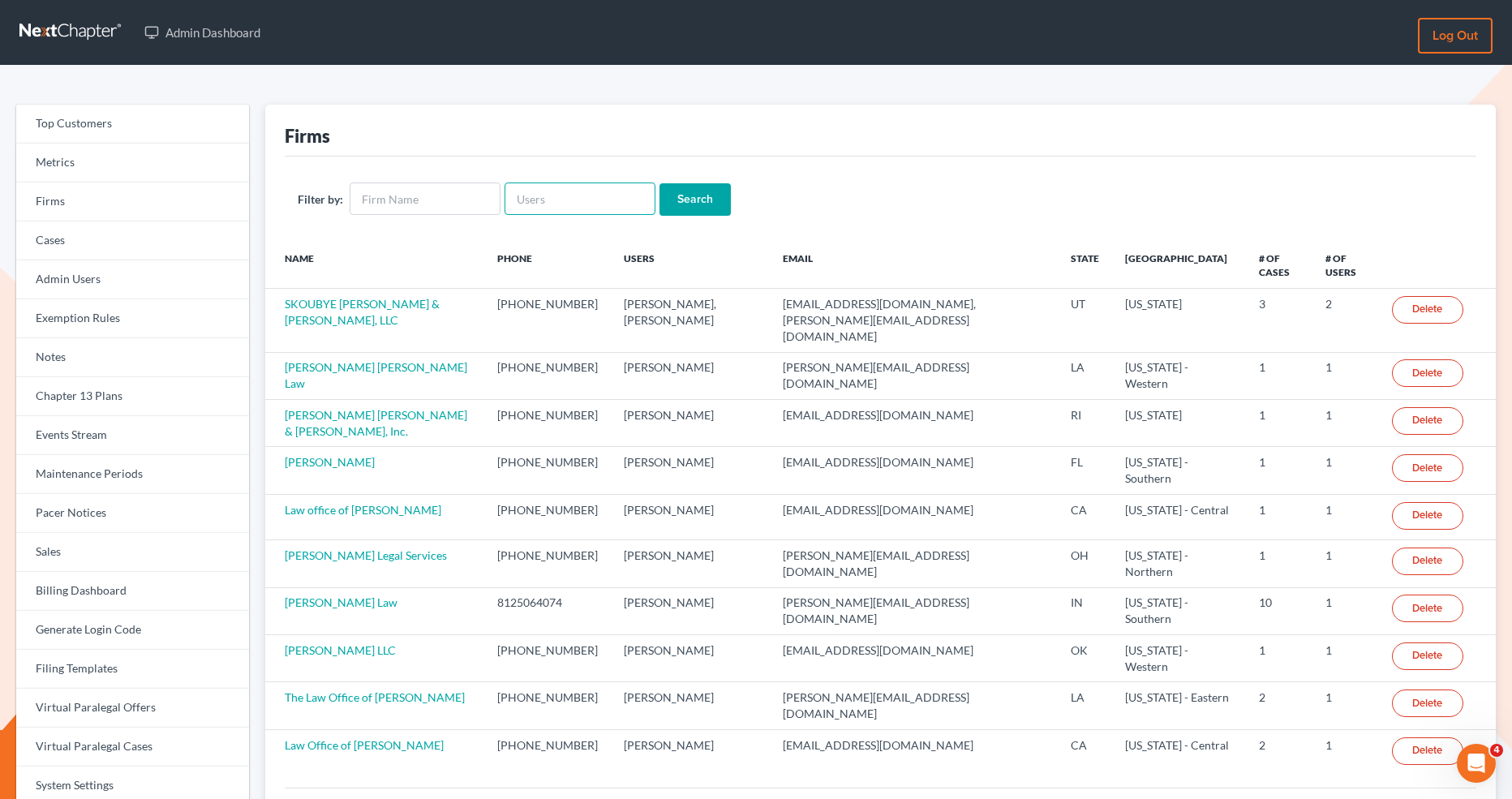
click at [529, 188] on input "text" at bounding box center [579, 198] width 151 height 32
paste input "[PERSON_NAME][EMAIL_ADDRESS][DOMAIN_NAME]"
type input "[PERSON_NAME][EMAIL_ADDRESS][DOMAIN_NAME]"
click at [677, 200] on input "Search" at bounding box center [695, 199] width 72 height 32
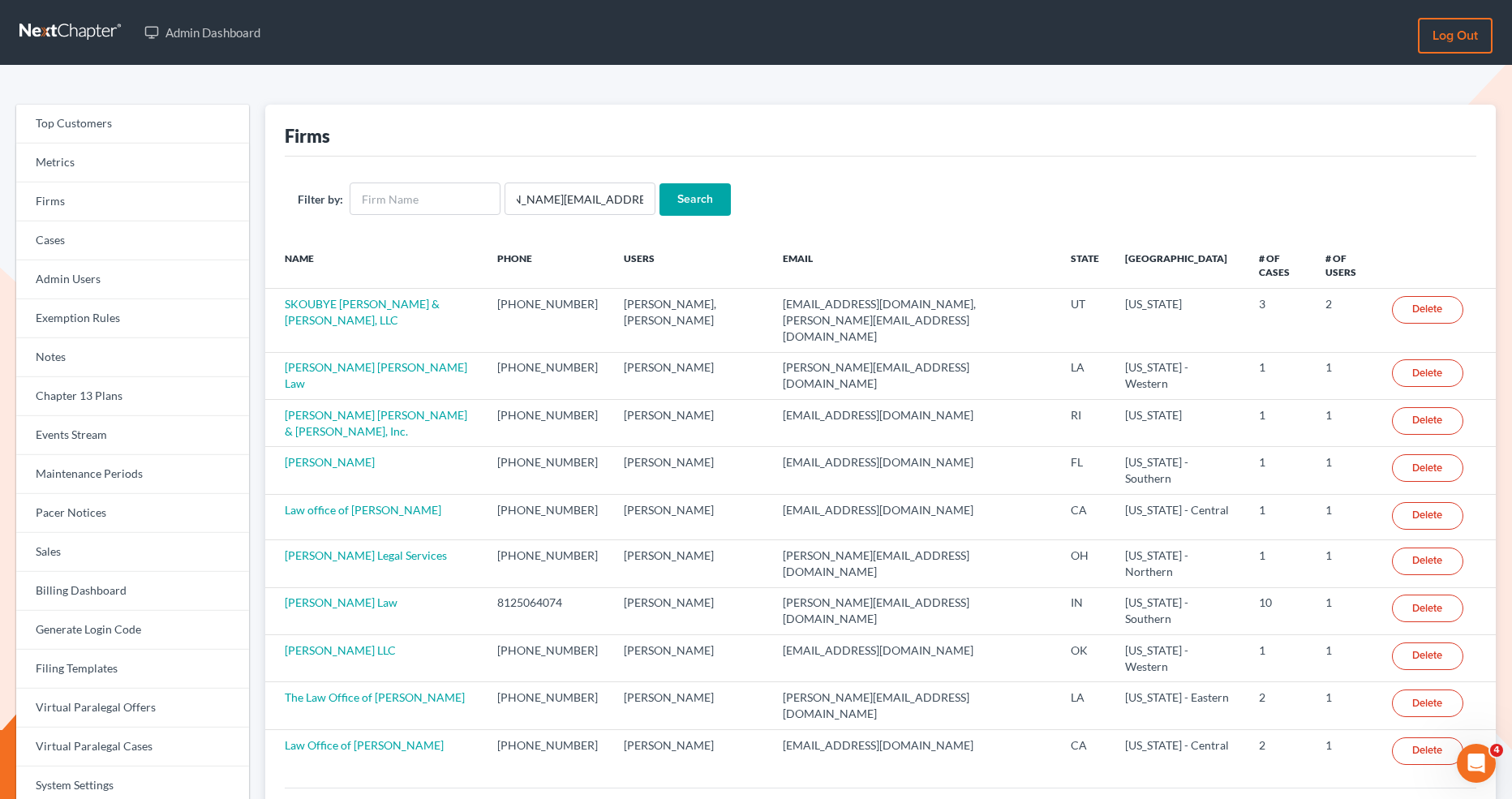
scroll to position [0, 0]
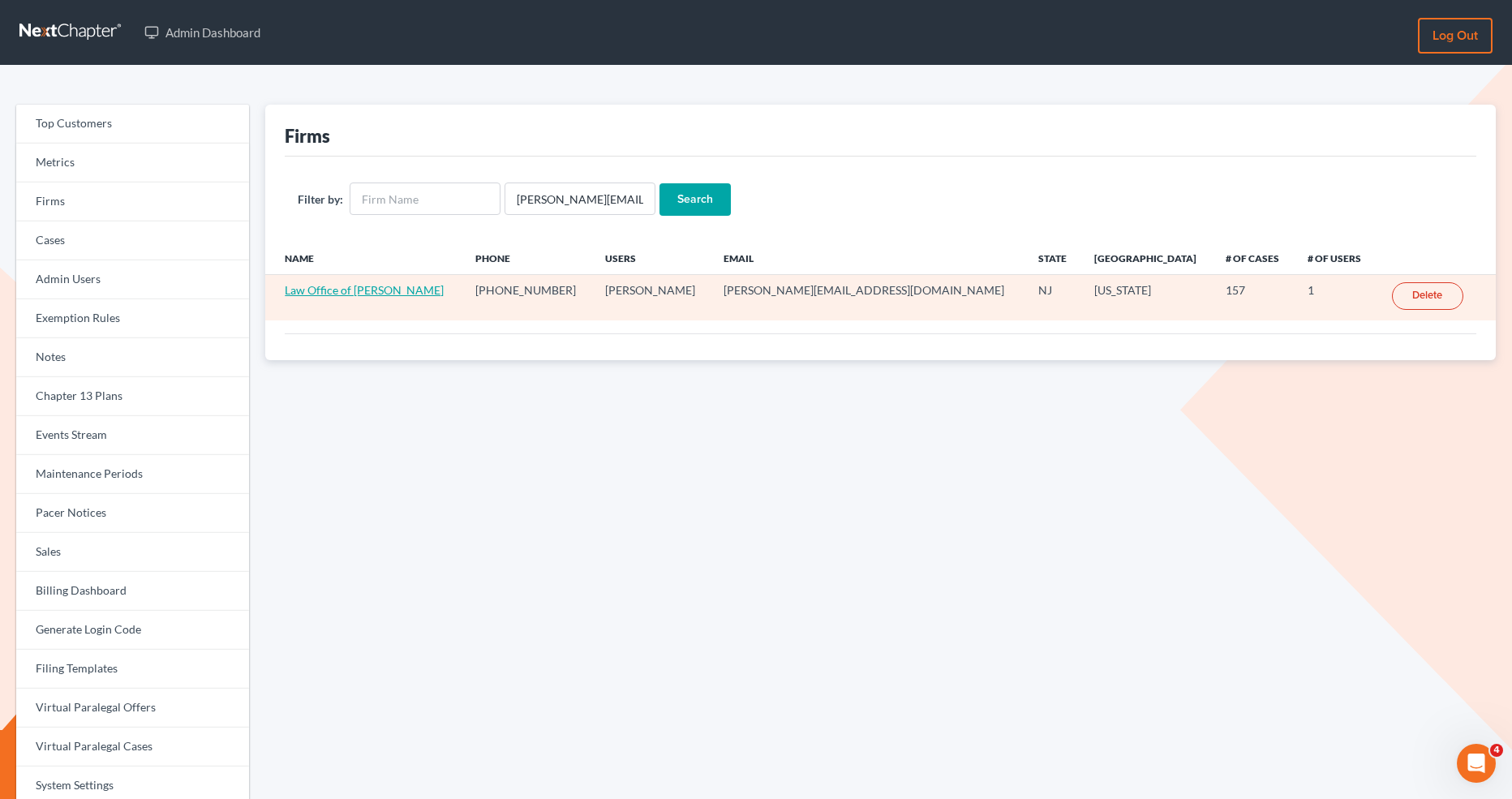
click at [405, 290] on link "Law Office of [PERSON_NAME]" at bounding box center [364, 290] width 159 height 14
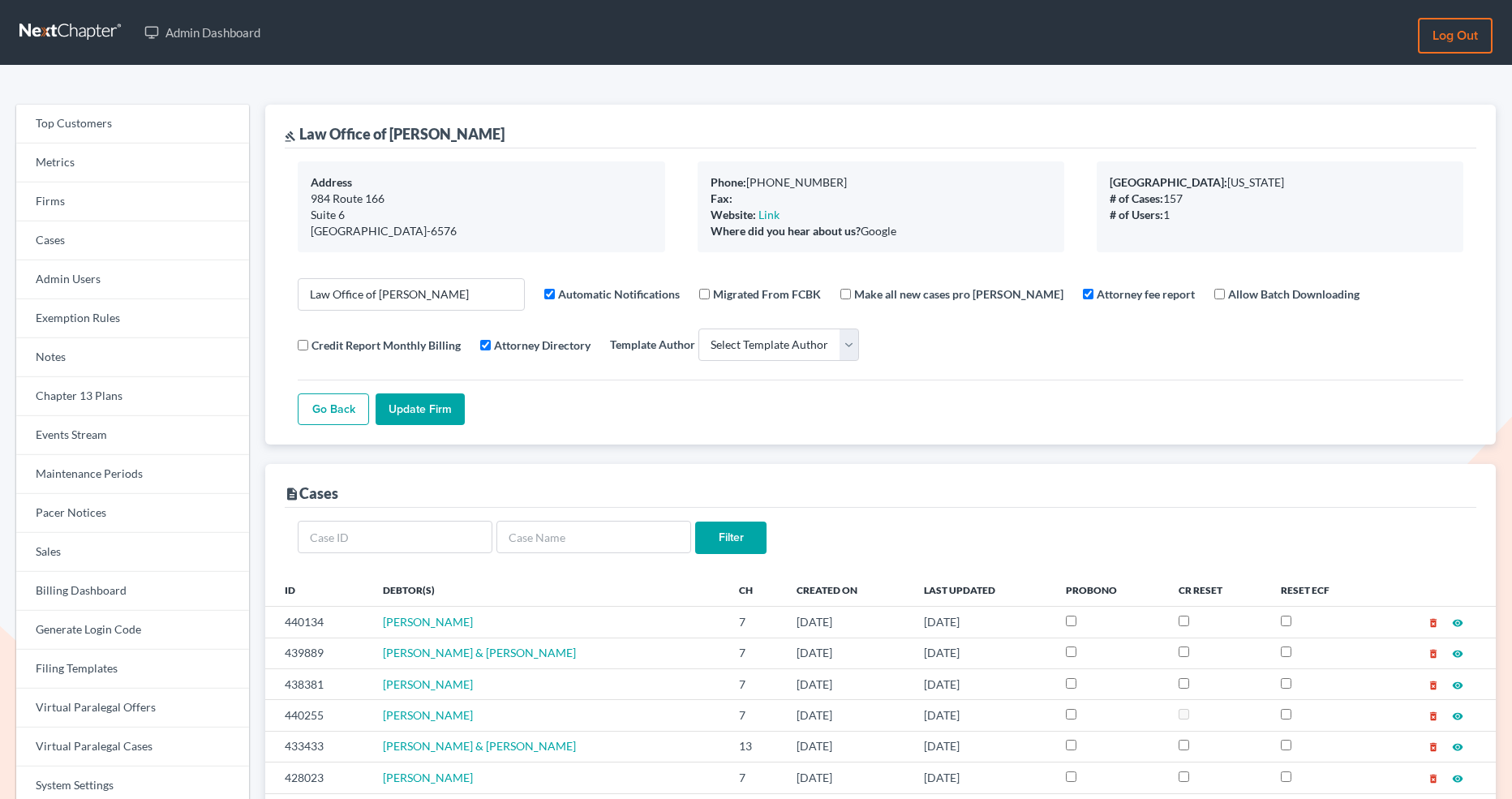
select select
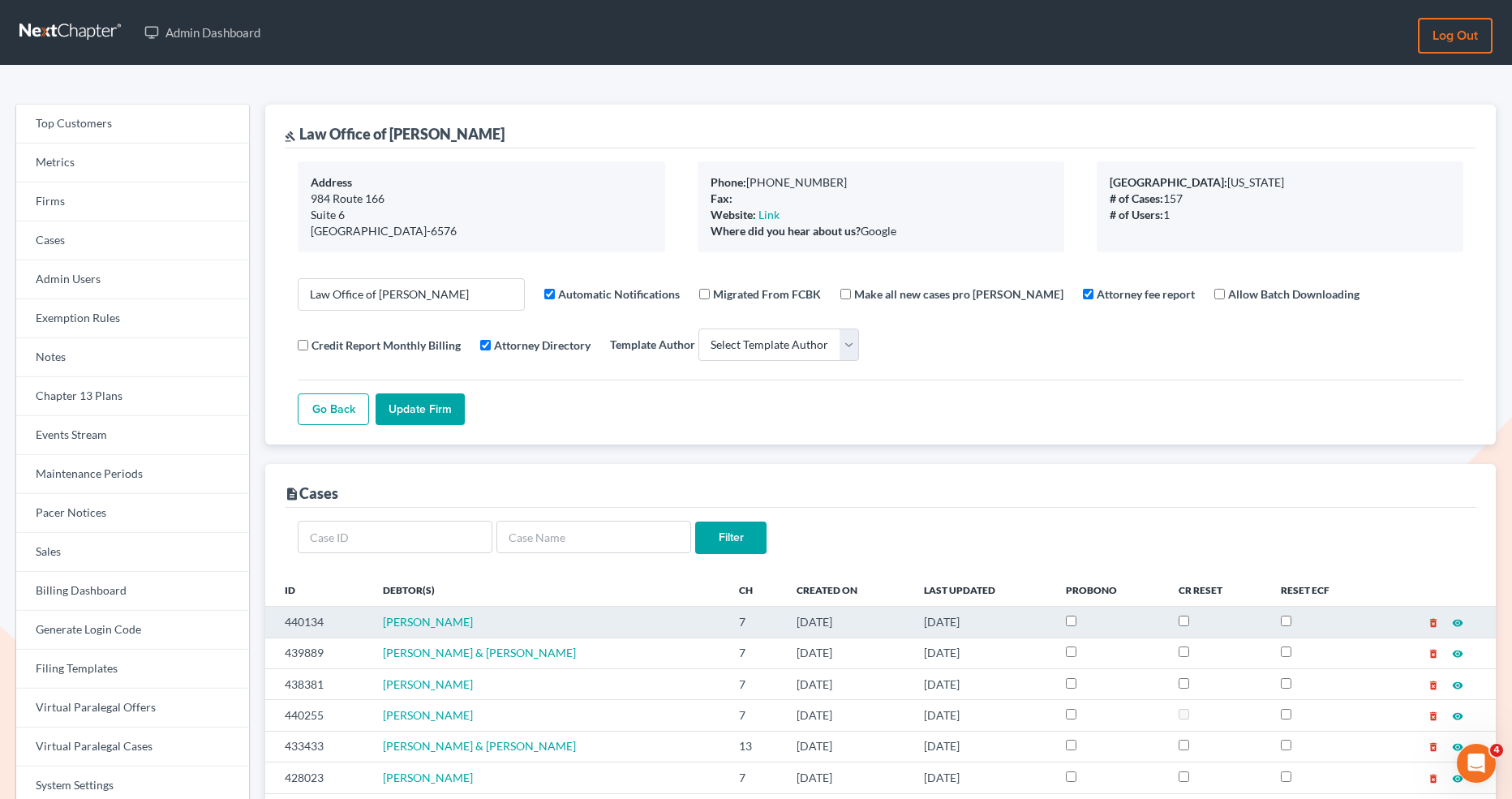
click at [1460, 620] on icon "visibility" at bounding box center [1458, 623] width 12 height 12
